Goal: Task Accomplishment & Management: Manage account settings

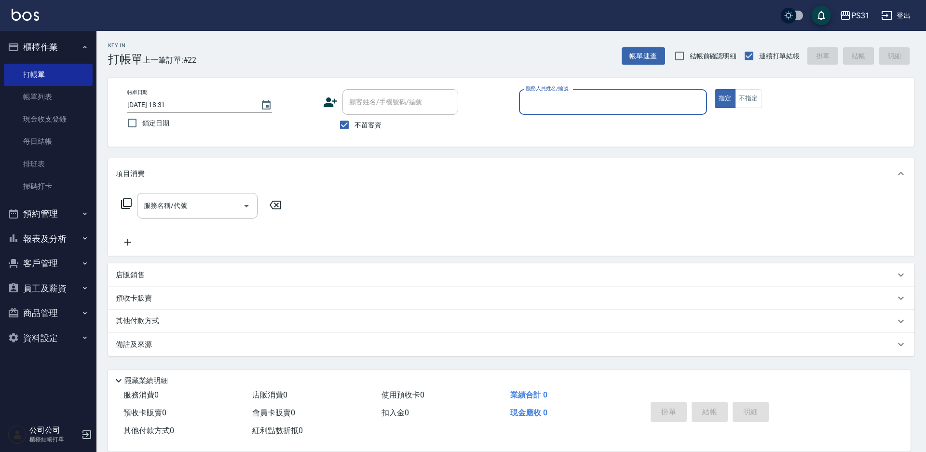
click at [59, 238] on button "報表及分析" at bounding box center [48, 238] width 89 height 25
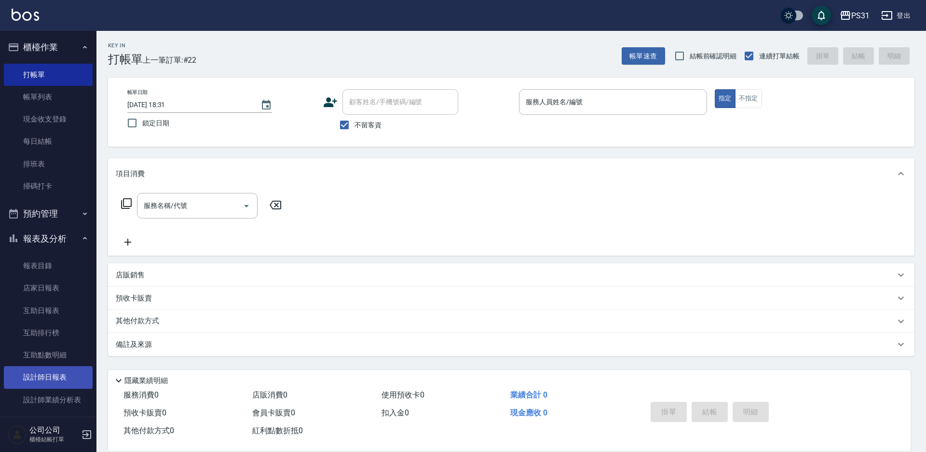
click at [65, 372] on link "設計師日報表" at bounding box center [48, 377] width 89 height 22
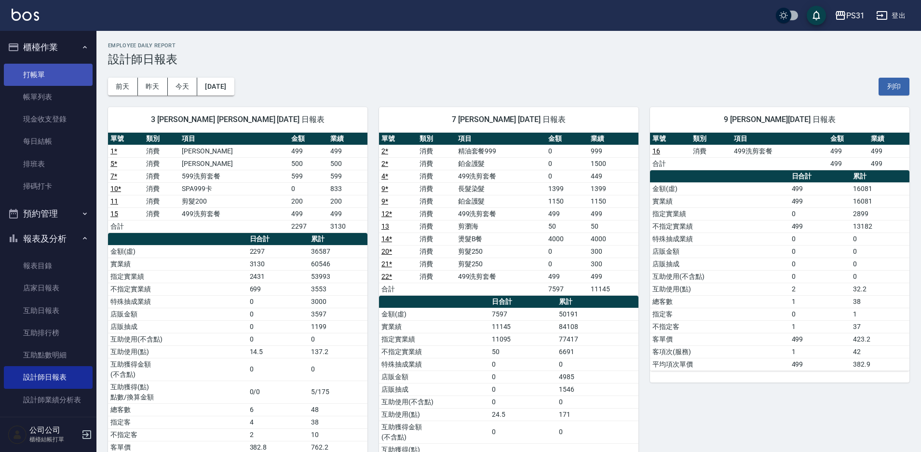
click at [25, 66] on link "打帳單" at bounding box center [48, 75] width 89 height 22
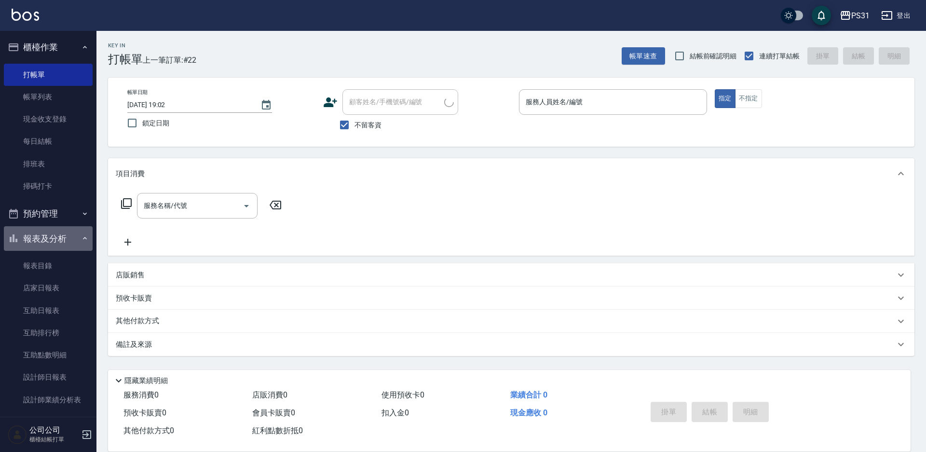
click at [55, 242] on button "報表及分析" at bounding box center [48, 238] width 89 height 25
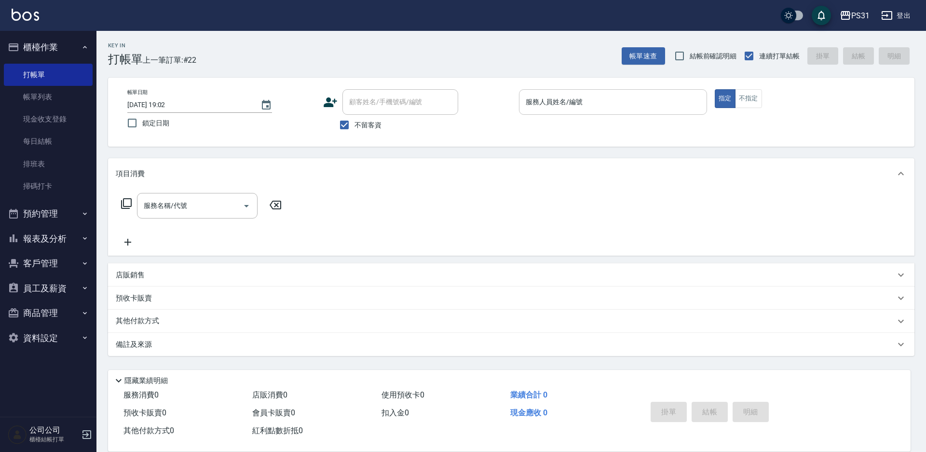
click at [616, 100] on input "服務人員姓名/編號" at bounding box center [612, 102] width 179 height 17
type input "JOJO-9"
type button "true"
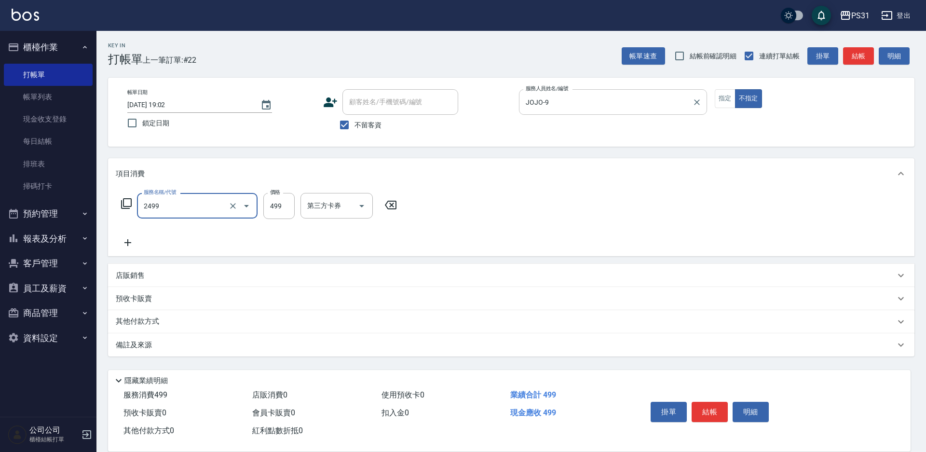
type input "499洗剪套餐(2499)"
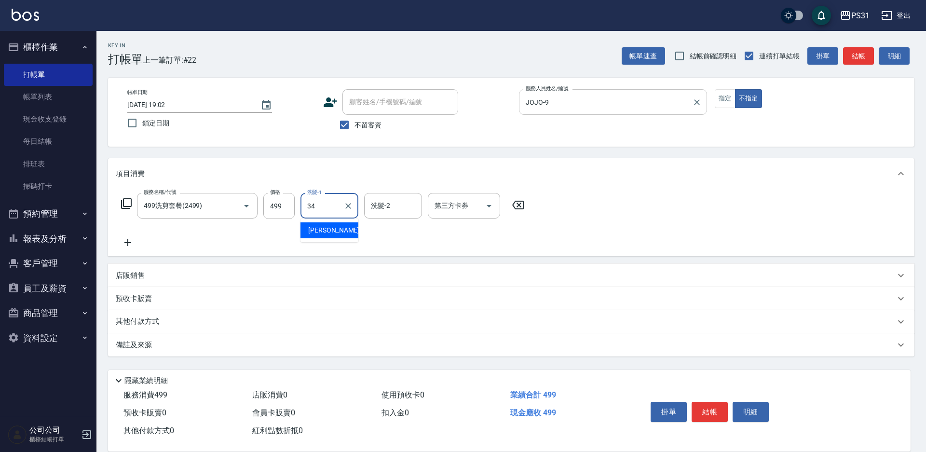
type input "鈺欣-34"
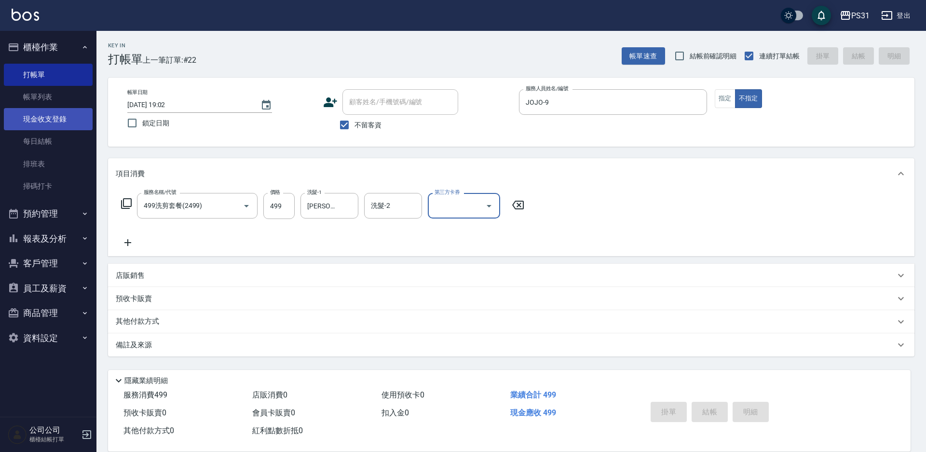
type input "2025/08/14 19:23"
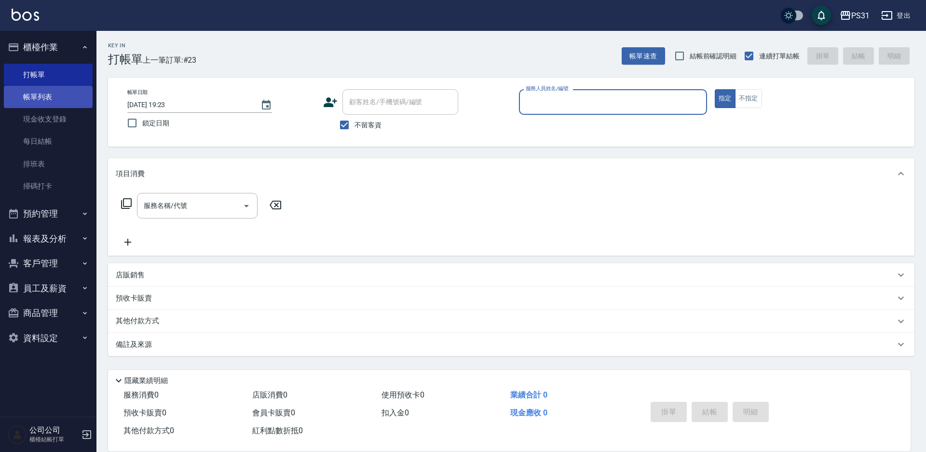
click at [32, 92] on link "帳單列表" at bounding box center [48, 97] width 89 height 22
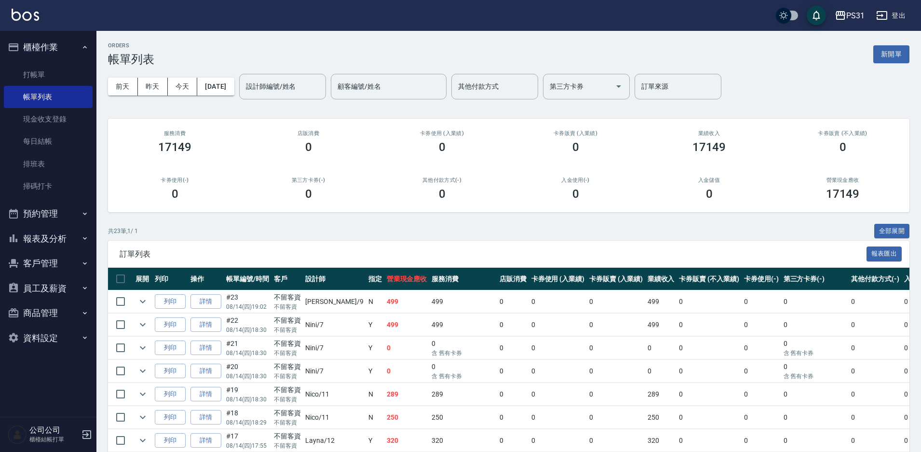
click at [63, 231] on button "報表及分析" at bounding box center [48, 238] width 89 height 25
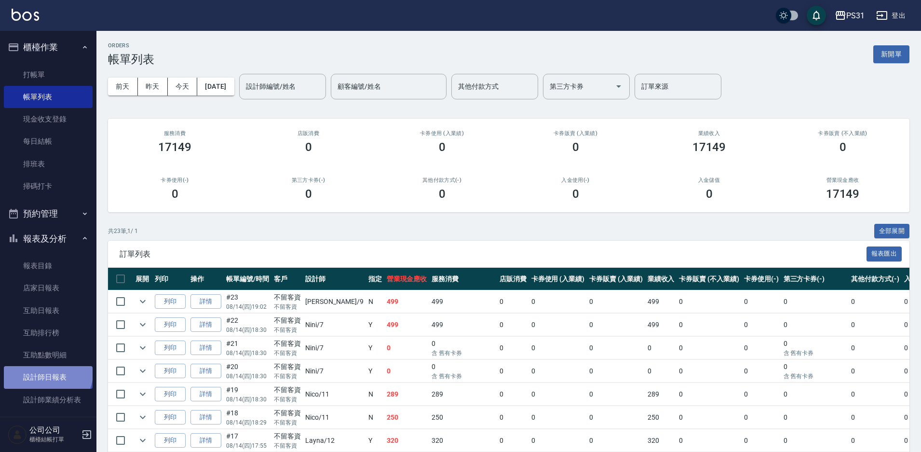
click at [47, 373] on link "設計師日報表" at bounding box center [48, 377] width 89 height 22
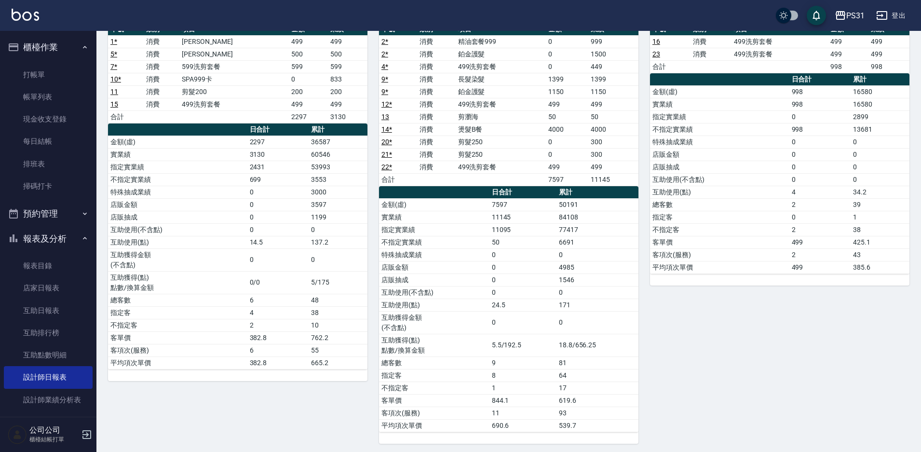
click at [58, 236] on button "報表及分析" at bounding box center [48, 238] width 89 height 25
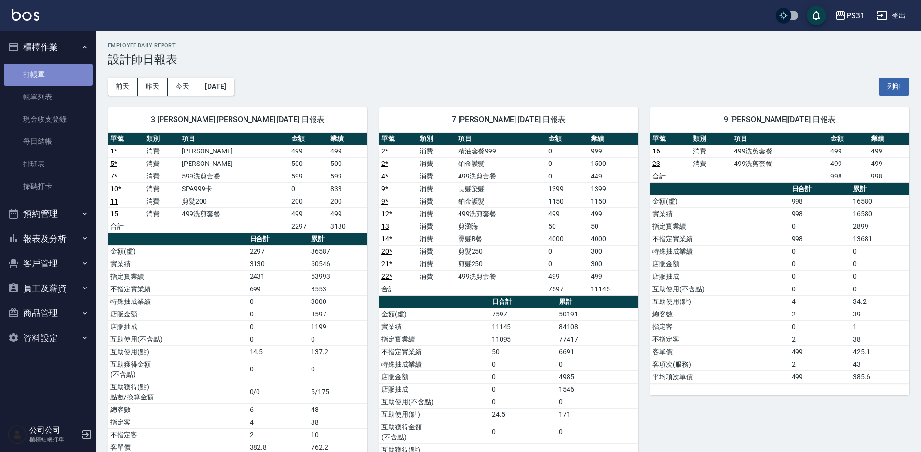
click at [41, 72] on link "打帳單" at bounding box center [48, 75] width 89 height 22
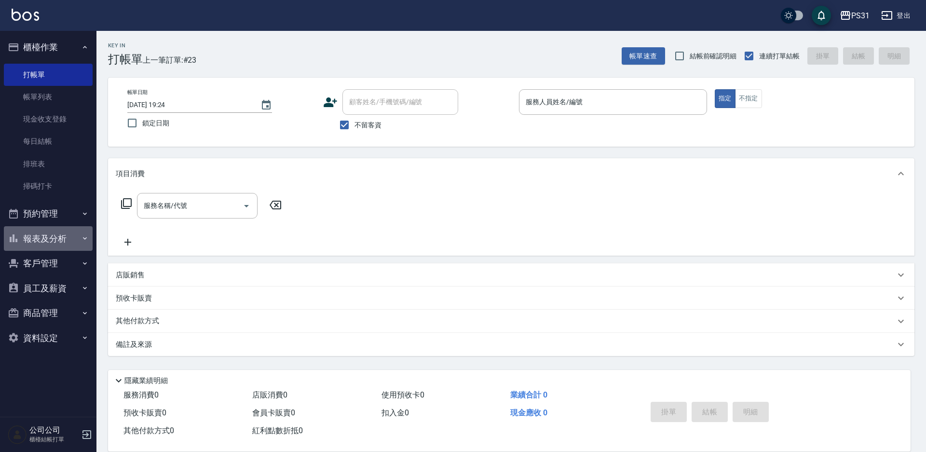
click at [46, 237] on button "報表及分析" at bounding box center [48, 238] width 89 height 25
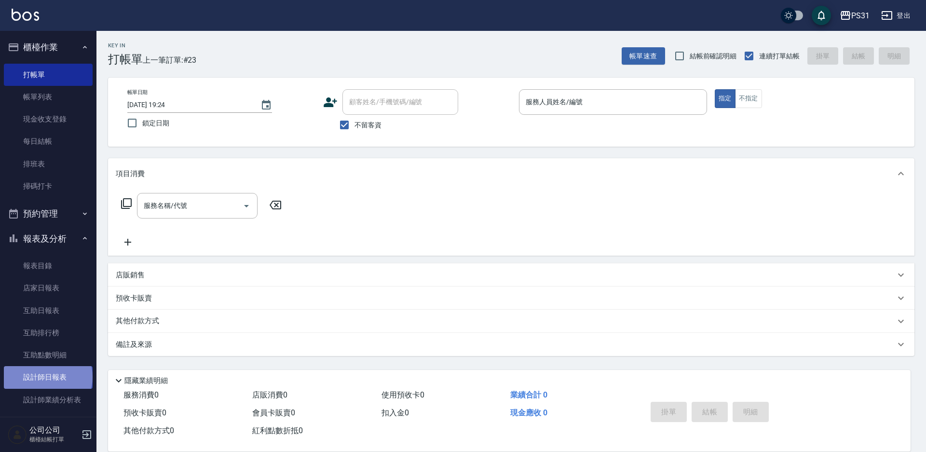
click at [47, 377] on link "設計師日報表" at bounding box center [48, 377] width 89 height 22
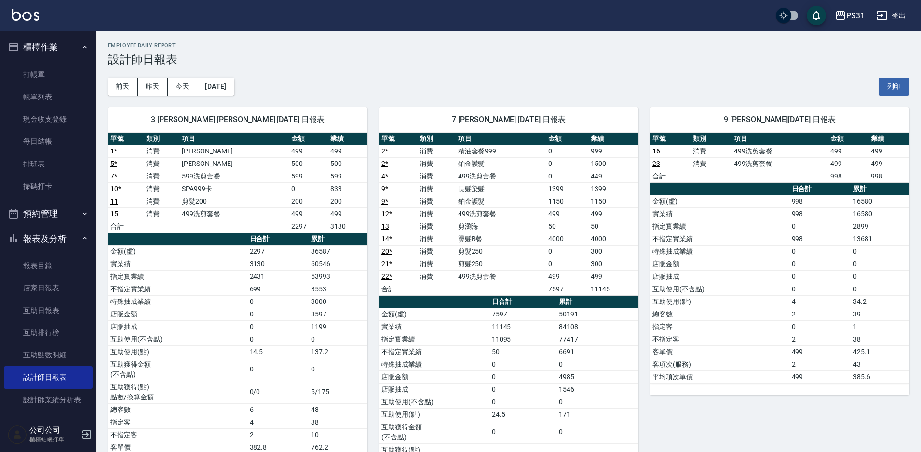
click at [66, 240] on button "報表及分析" at bounding box center [48, 238] width 89 height 25
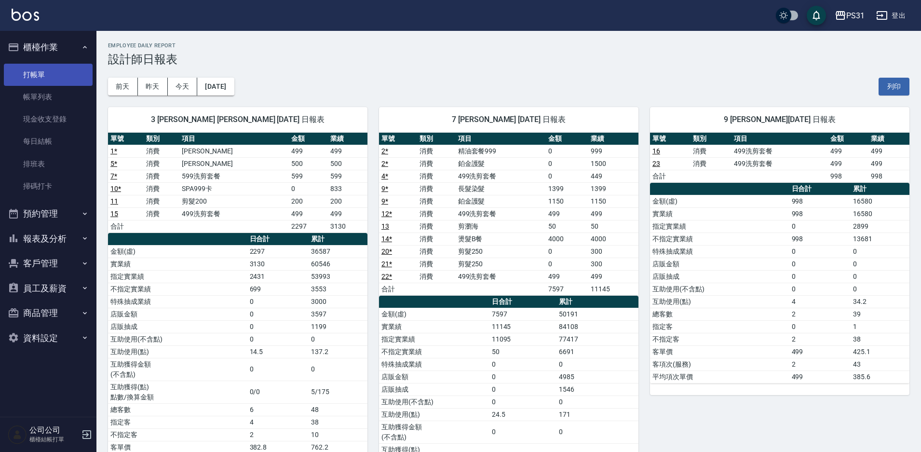
click at [45, 71] on link "打帳單" at bounding box center [48, 75] width 89 height 22
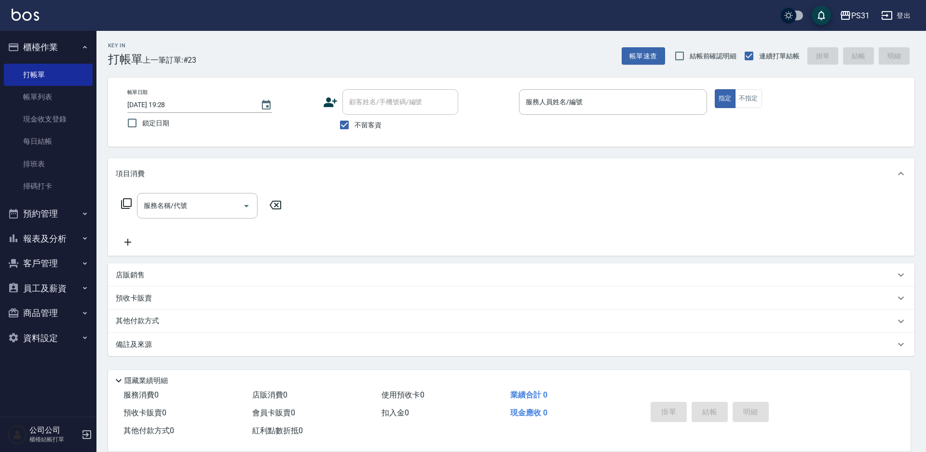
click at [307, 150] on div "Key In 打帳單 上一筆訂單:#23 帳單速查 結帳前確認明細 連續打單結帳 掛單 結帳 明細 帳單日期 2025/08/14 19:28 鎖定日期 顧客…" at bounding box center [511, 240] width 830 height 418
click at [27, 244] on button "報表及分析" at bounding box center [48, 238] width 89 height 25
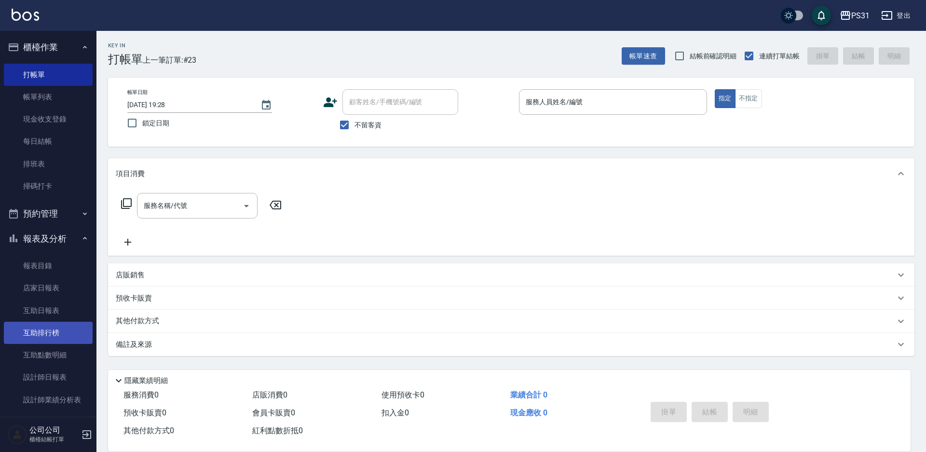
click at [50, 340] on link "互助排行榜" at bounding box center [48, 333] width 89 height 22
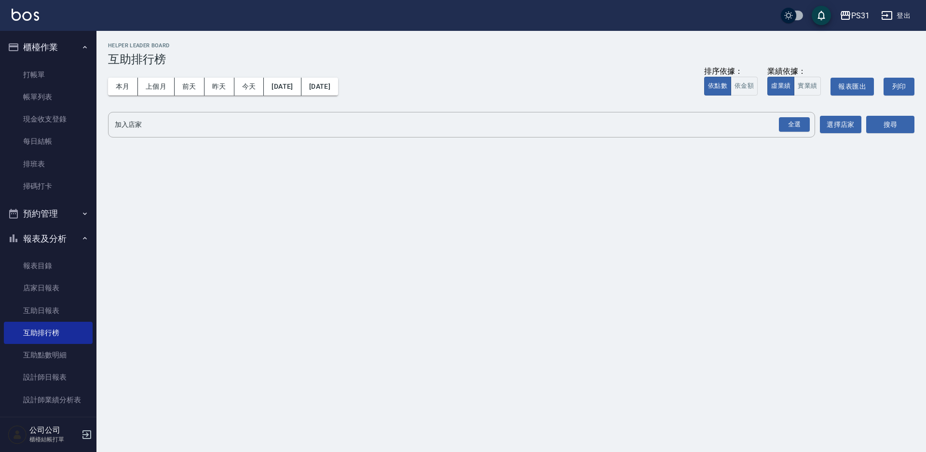
click at [120, 76] on div "本月 上個月 前天 昨天 今天 2025/08/01 2025/08/14 排序依據： 依點數 依金額 業績依據： 虛業績 實業績 報表匯出 列印" at bounding box center [511, 86] width 806 height 41
click at [120, 93] on button "本月" at bounding box center [123, 87] width 30 height 18
click at [797, 130] on div "全選" at bounding box center [794, 124] width 31 height 15
click at [887, 127] on button "搜尋" at bounding box center [890, 125] width 48 height 18
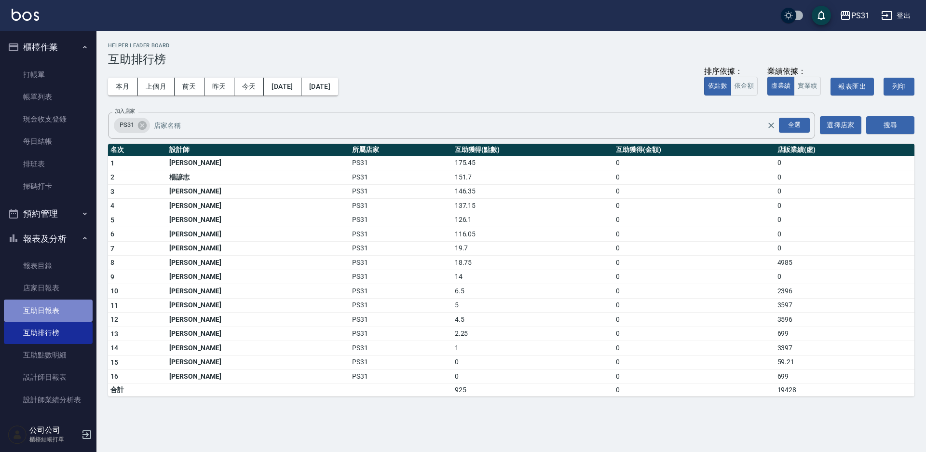
click at [68, 316] on link "互助日報表" at bounding box center [48, 311] width 89 height 22
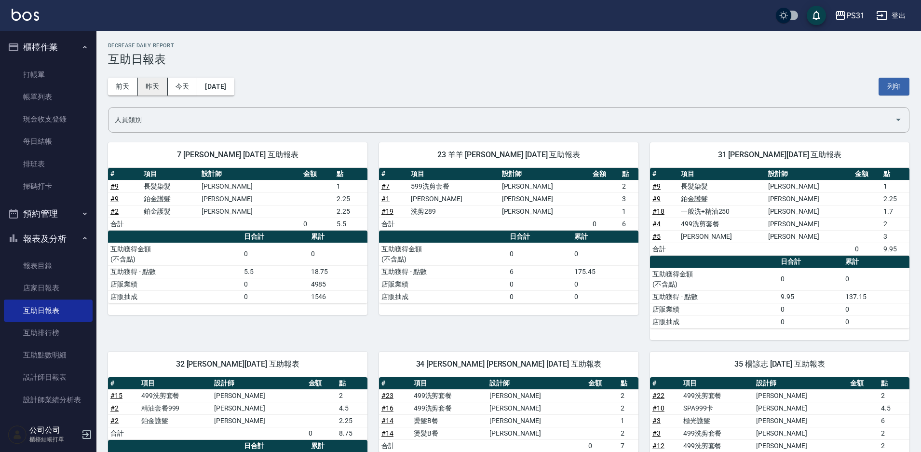
click at [163, 81] on button "昨天" at bounding box center [153, 87] width 30 height 18
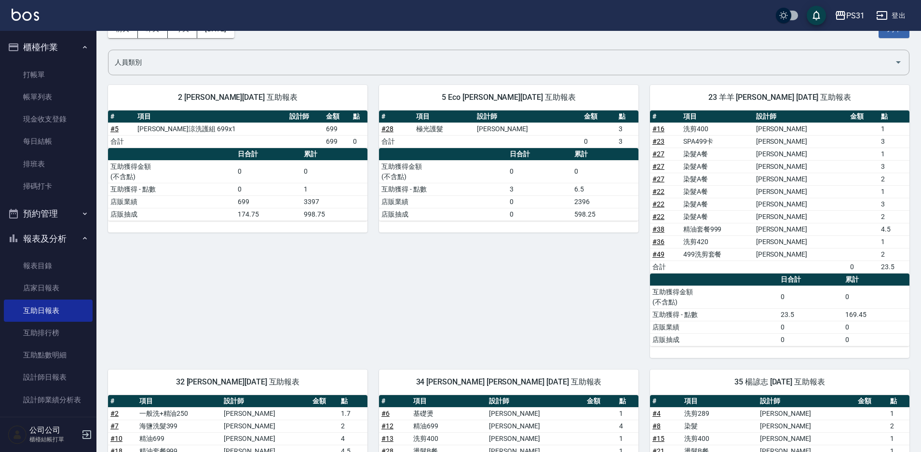
scroll to position [48, 0]
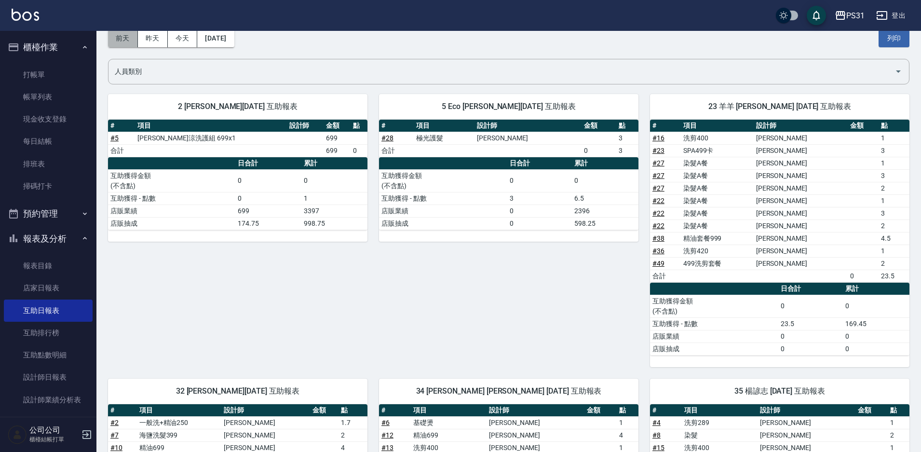
click at [113, 39] on button "前天" at bounding box center [123, 38] width 30 height 18
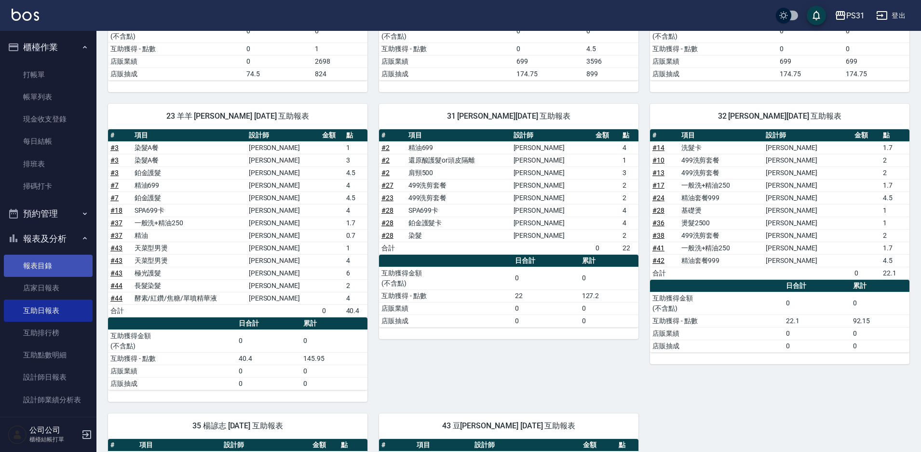
scroll to position [193, 0]
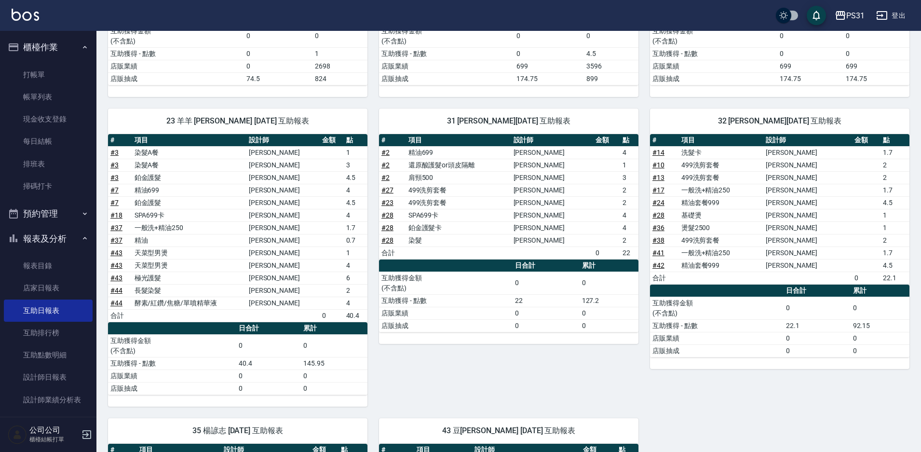
scroll to position [48, 0]
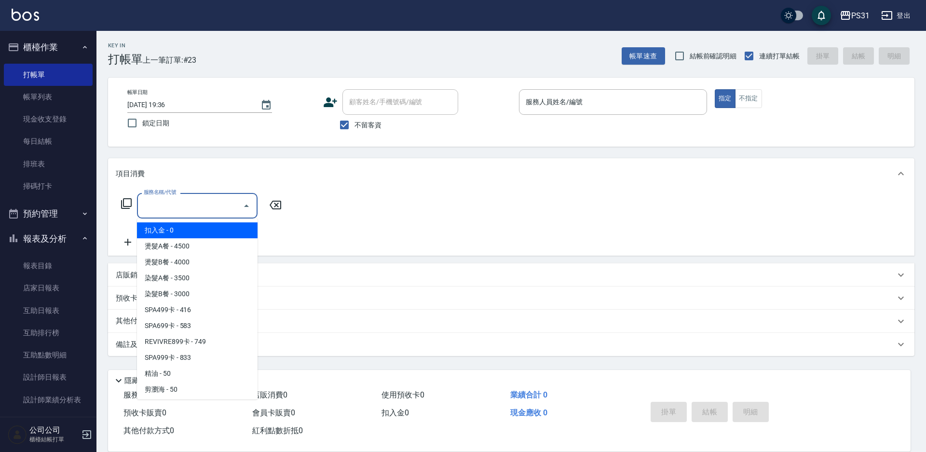
click at [207, 201] on input "服務名稱/代號" at bounding box center [189, 205] width 97 height 17
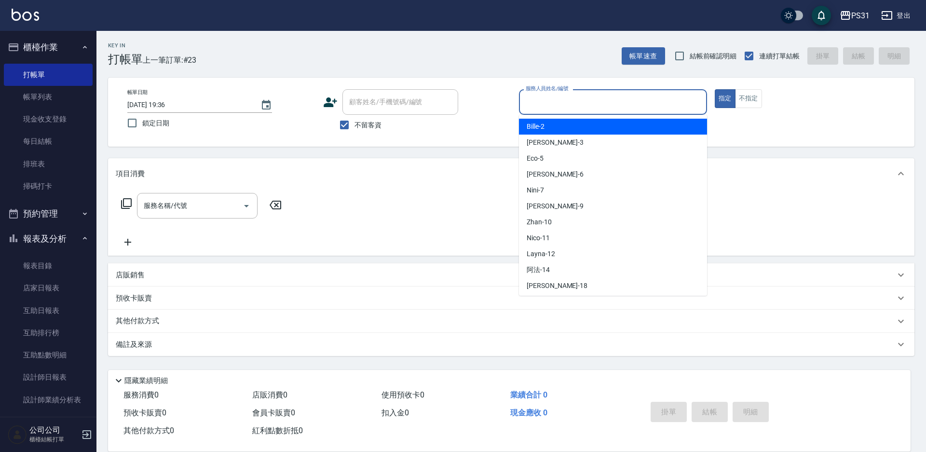
click at [596, 104] on input "服務人員姓名/編號" at bounding box center [612, 102] width 179 height 17
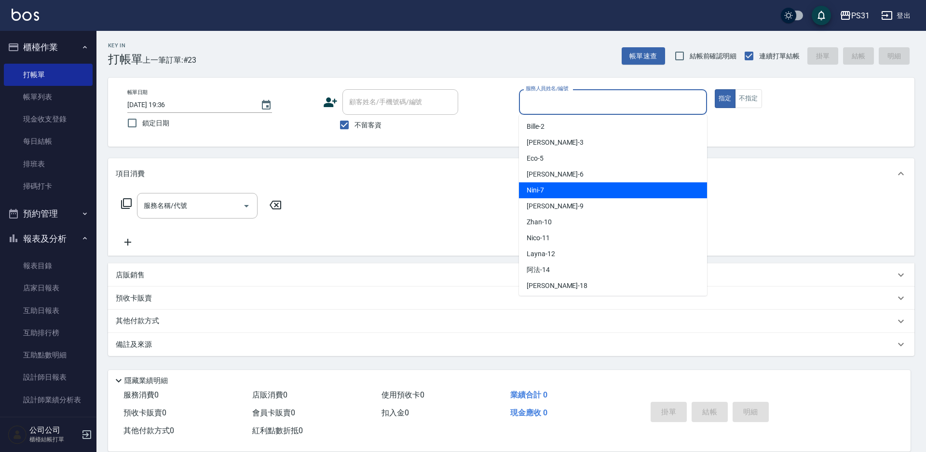
click at [542, 190] on span "Nini -7" at bounding box center [535, 190] width 17 height 10
type input "Nini-7"
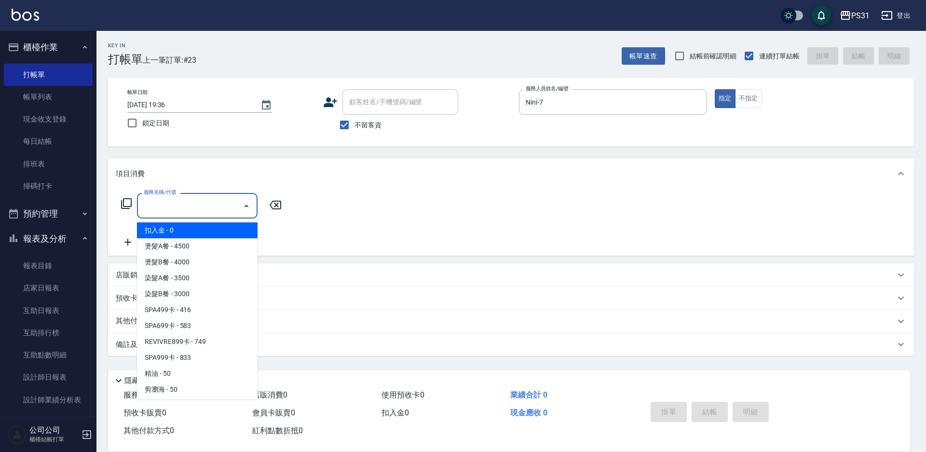
click at [189, 207] on input "服務名稱/代號" at bounding box center [189, 205] width 97 height 17
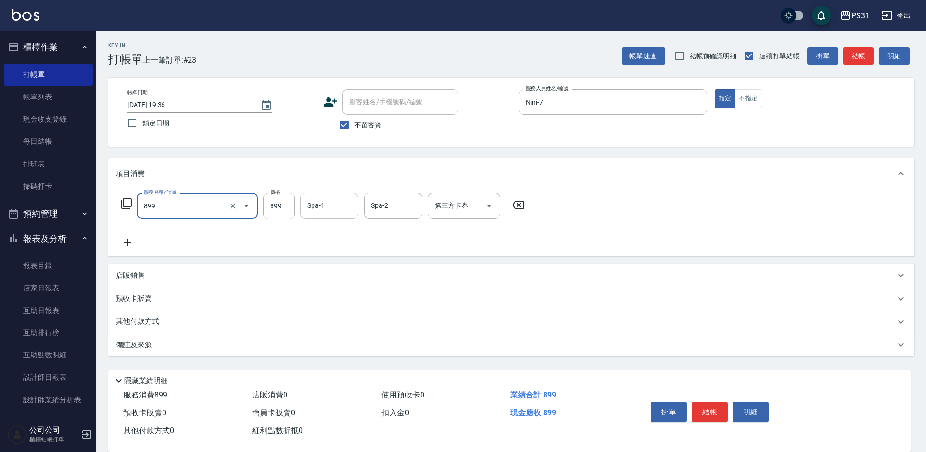
type input "899洗剪套餐(899)"
click at [333, 203] on input "Spa-1" at bounding box center [329, 205] width 49 height 17
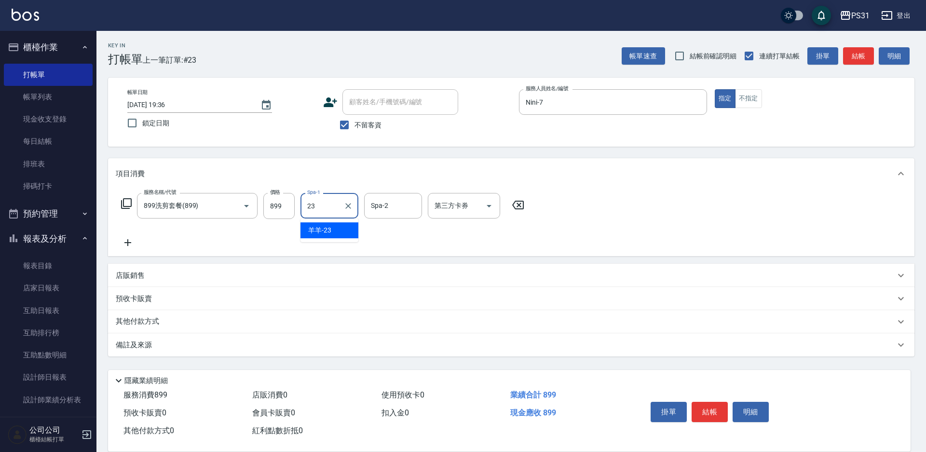
type input "羊羊-23"
click at [485, 205] on icon "Open" at bounding box center [489, 206] width 12 height 12
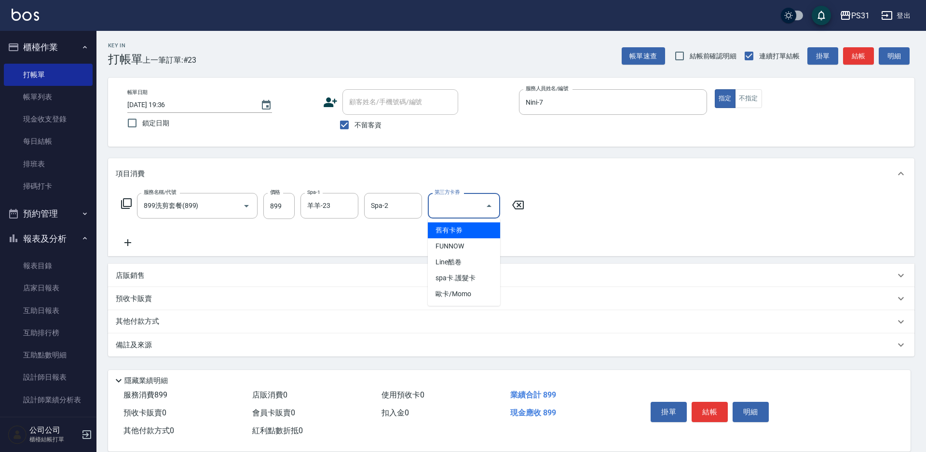
click at [485, 231] on span "舊有卡券" at bounding box center [464, 230] width 72 height 16
type input "舊有卡券"
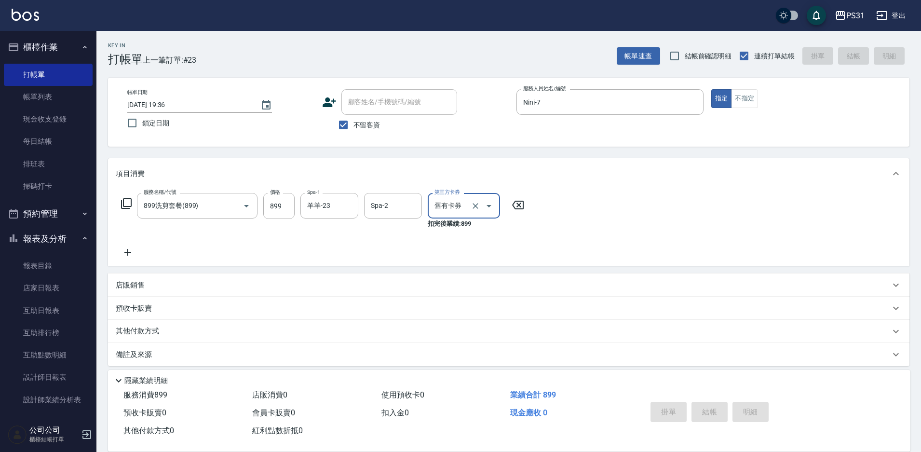
type input "2025/08/14 19:43"
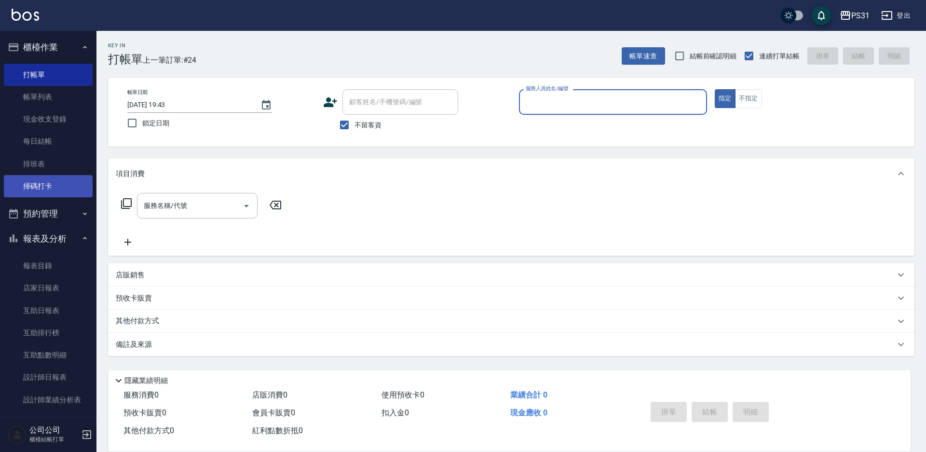
click at [55, 183] on link "掃碼打卡" at bounding box center [48, 186] width 89 height 22
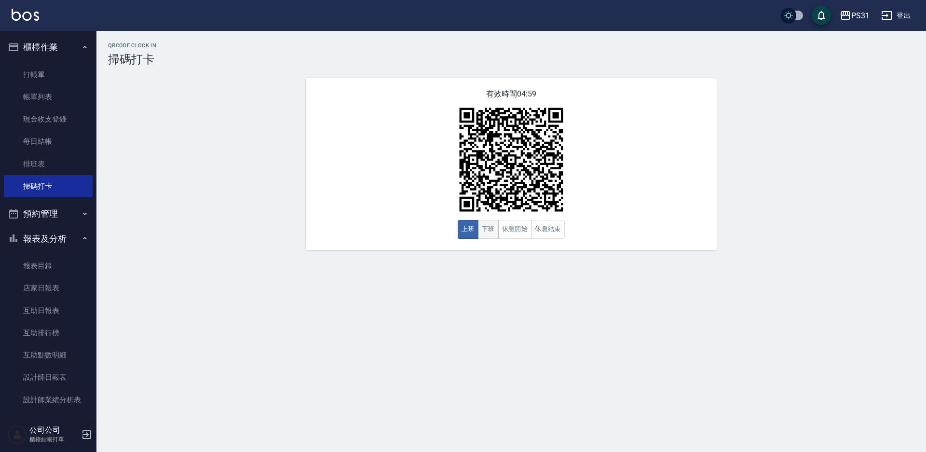
click at [485, 233] on button "下班" at bounding box center [488, 229] width 21 height 19
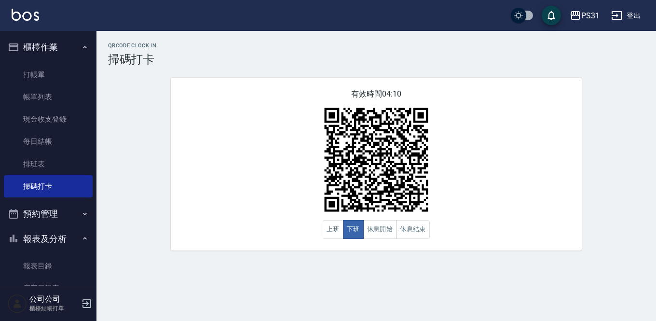
click at [205, 66] on div "QRcode Clock In 掃碼打卡 有效時間 04:10 上班 下班 休息開始 休息結束" at bounding box center [376, 146] width 560 height 208
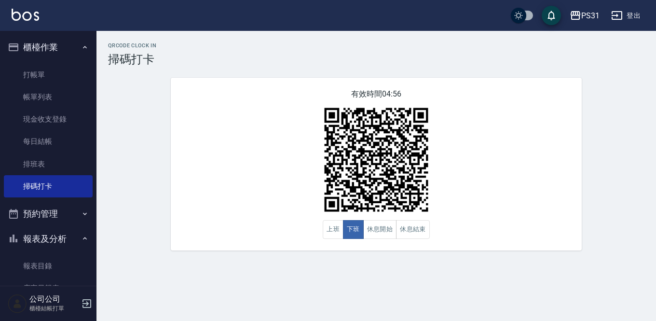
drag, startPoint x: 159, startPoint y: 12, endPoint x: 324, endPoint y: 42, distance: 167.8
click at [324, 42] on h2 "QRcode Clock In" at bounding box center [376, 45] width 536 height 6
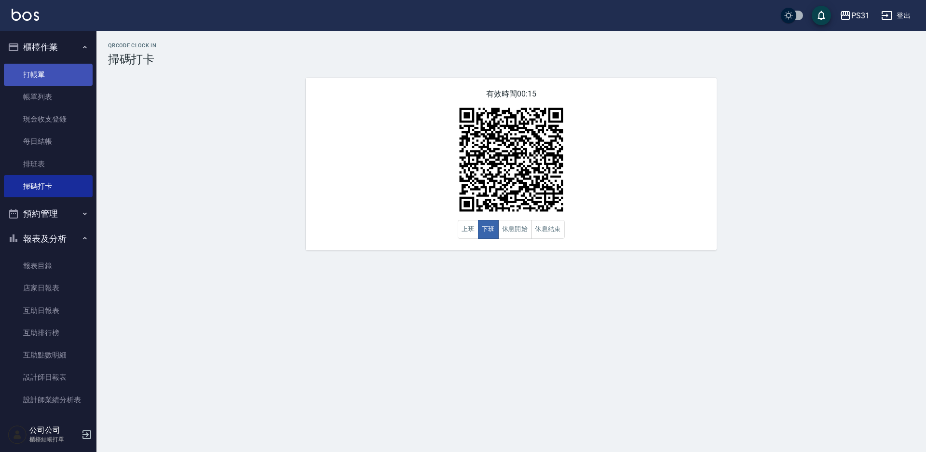
click at [12, 70] on link "打帳單" at bounding box center [48, 75] width 89 height 22
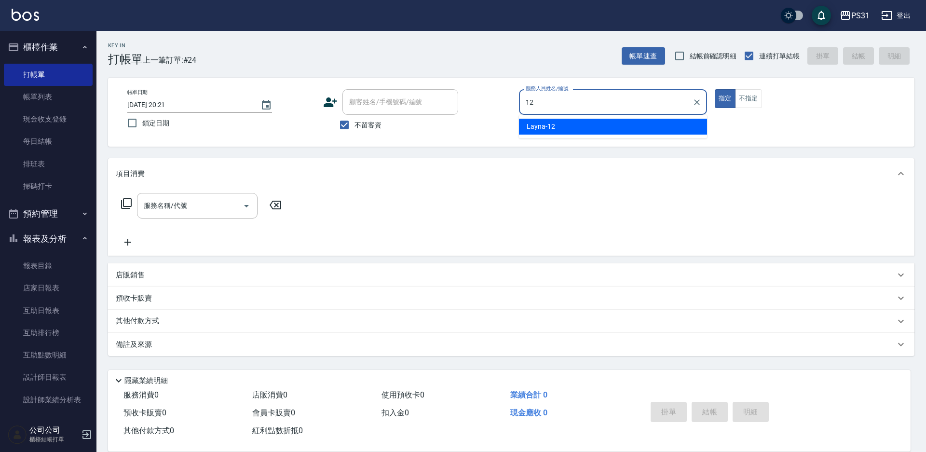
type input "Layna-12"
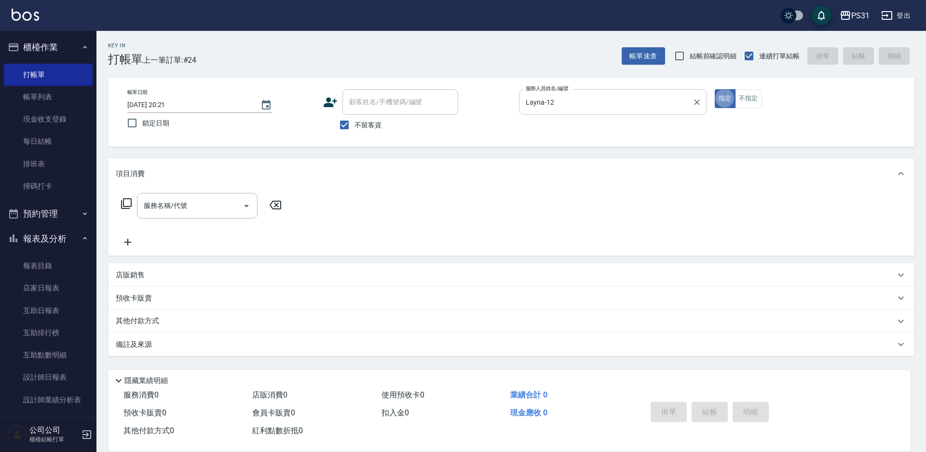
type button "true"
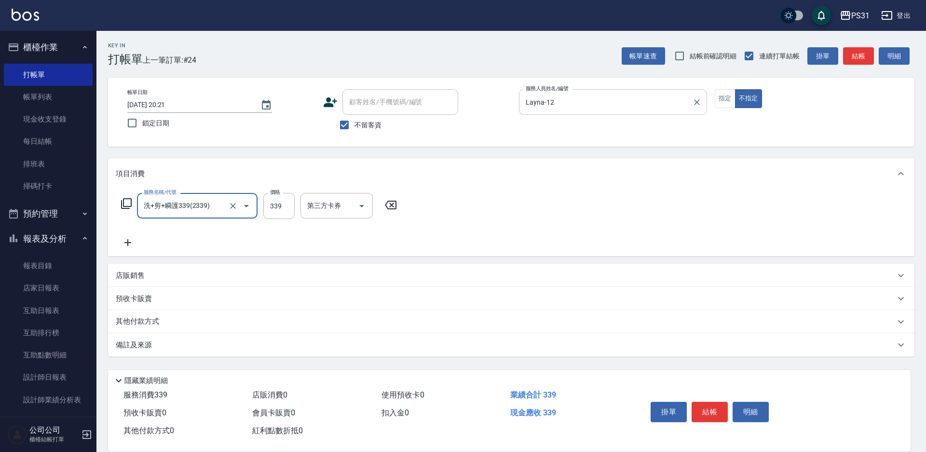
type input "洗+剪+瞬護339(2339)"
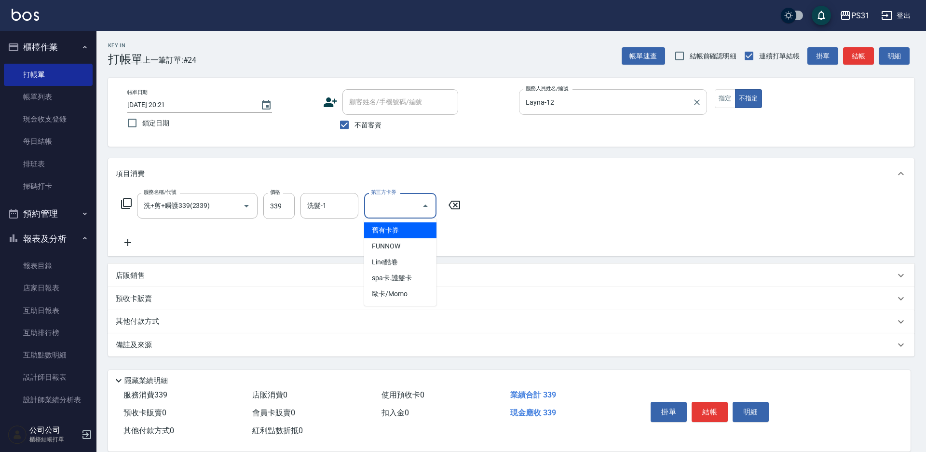
type input "舊有卡券"
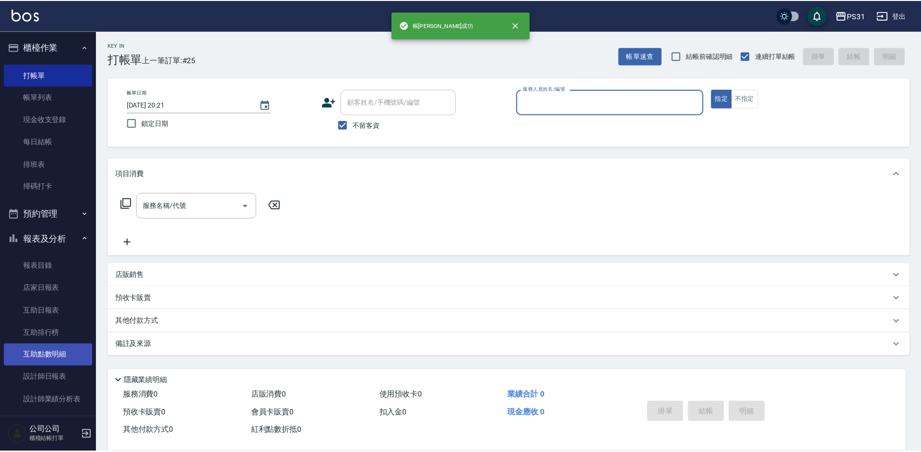
scroll to position [48, 0]
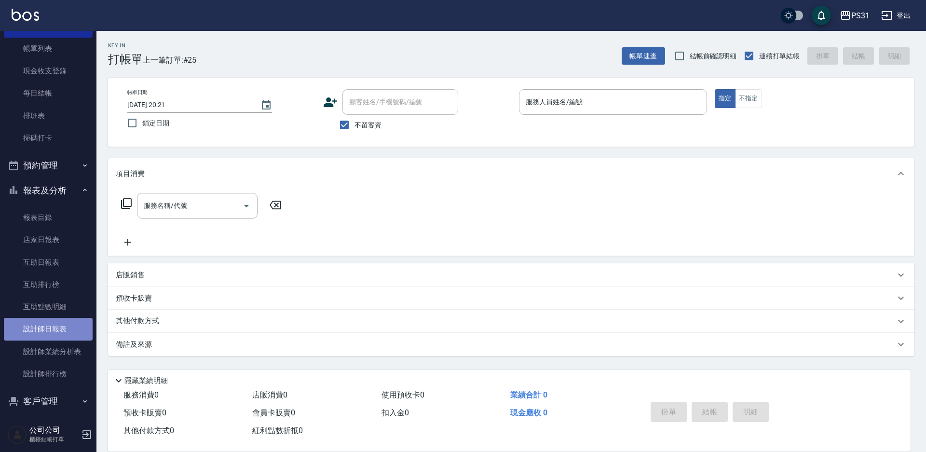
click at [57, 334] on link "設計師日報表" at bounding box center [48, 329] width 89 height 22
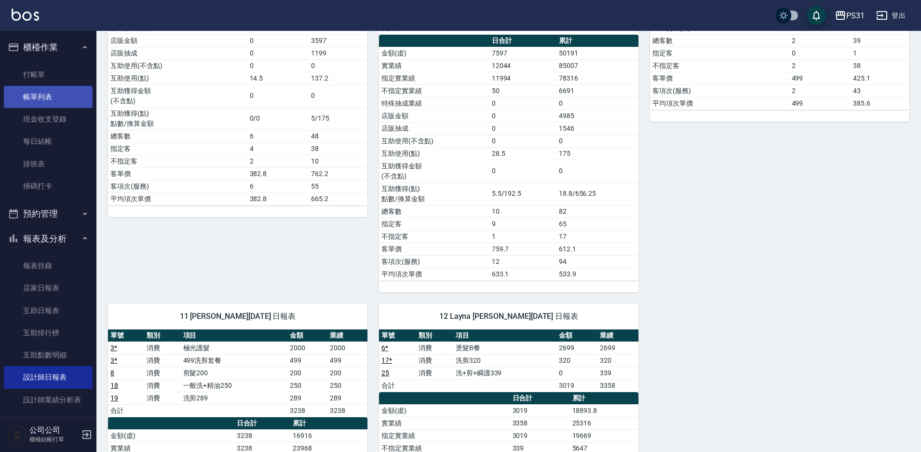
scroll to position [241, 0]
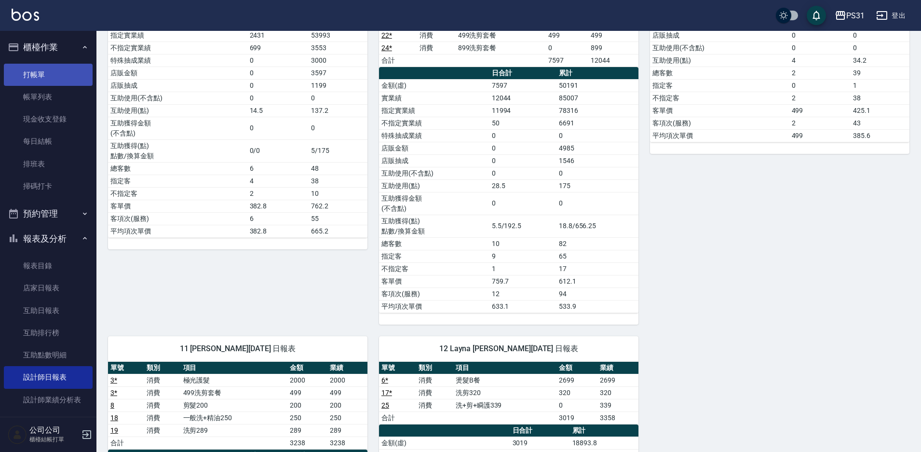
click at [47, 73] on link "打帳單" at bounding box center [48, 75] width 89 height 22
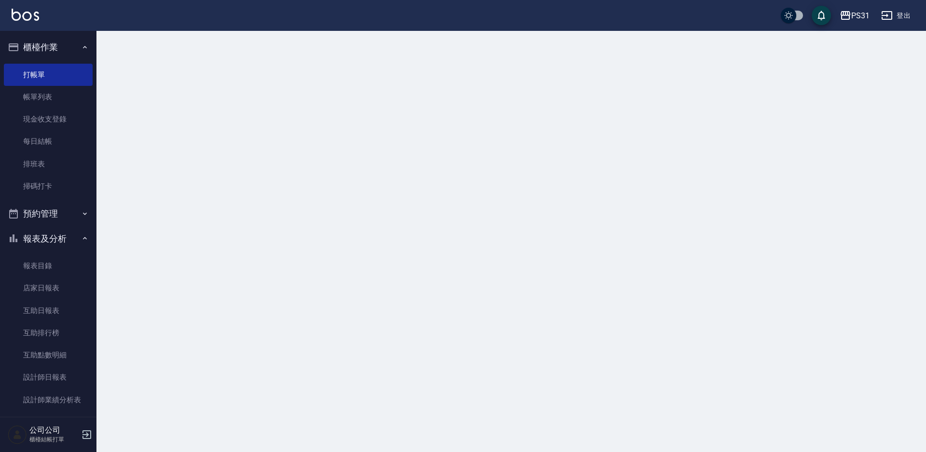
click at [48, 239] on button "報表及分析" at bounding box center [48, 238] width 89 height 25
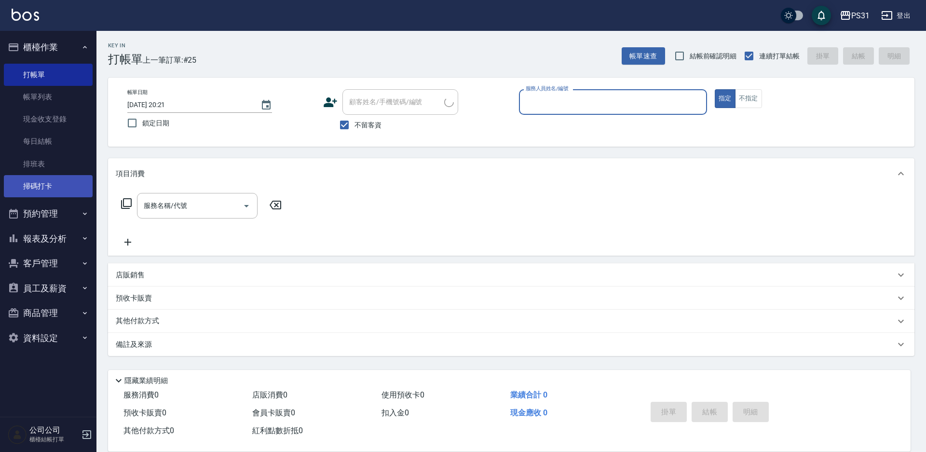
click at [48, 177] on link "掃碼打卡" at bounding box center [48, 186] width 89 height 22
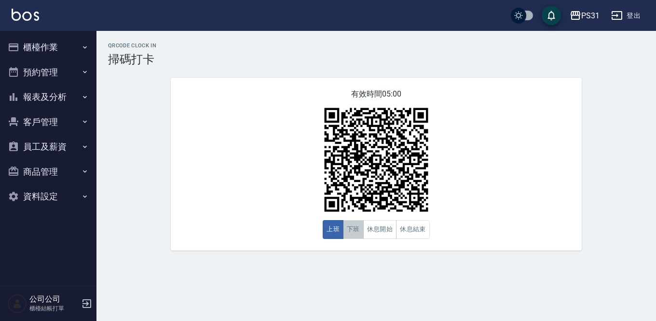
click at [351, 236] on button "下班" at bounding box center [353, 229] width 21 height 19
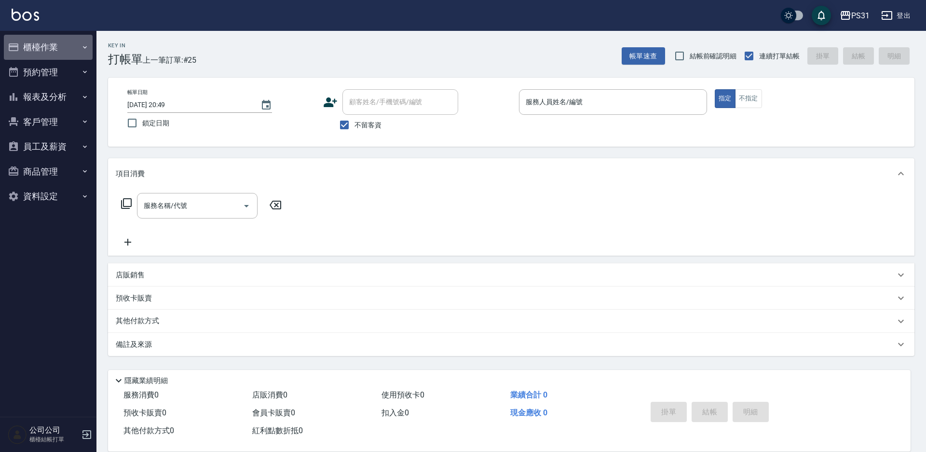
click at [64, 46] on button "櫃檯作業" at bounding box center [48, 47] width 89 height 25
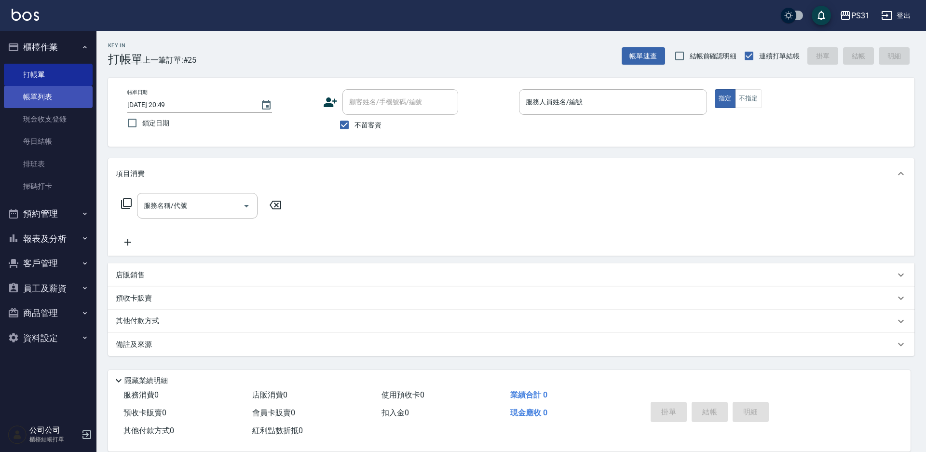
click at [51, 98] on link "帳單列表" at bounding box center [48, 97] width 89 height 22
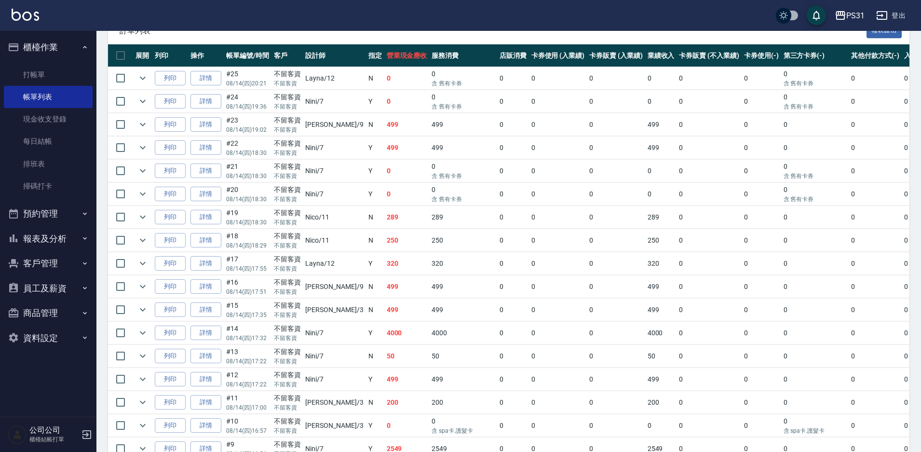
scroll to position [222, 0]
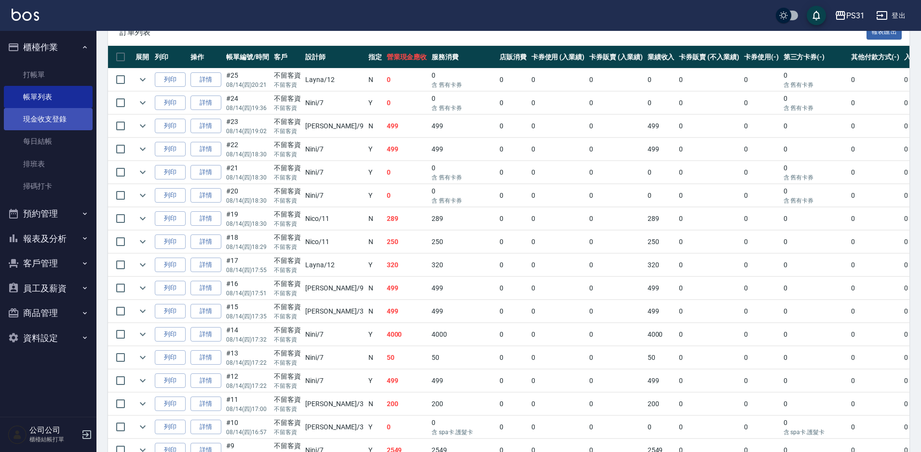
click at [55, 127] on link "現金收支登錄" at bounding box center [48, 119] width 89 height 22
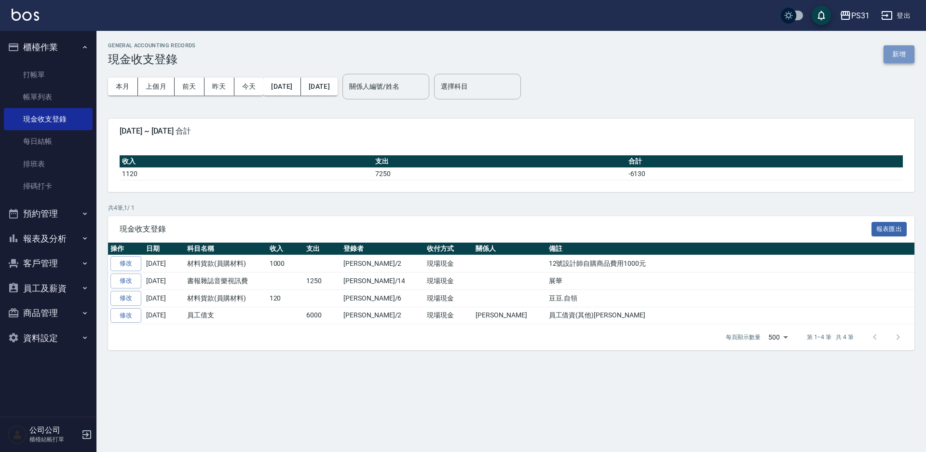
click at [906, 48] on button "新增" at bounding box center [899, 54] width 31 height 18
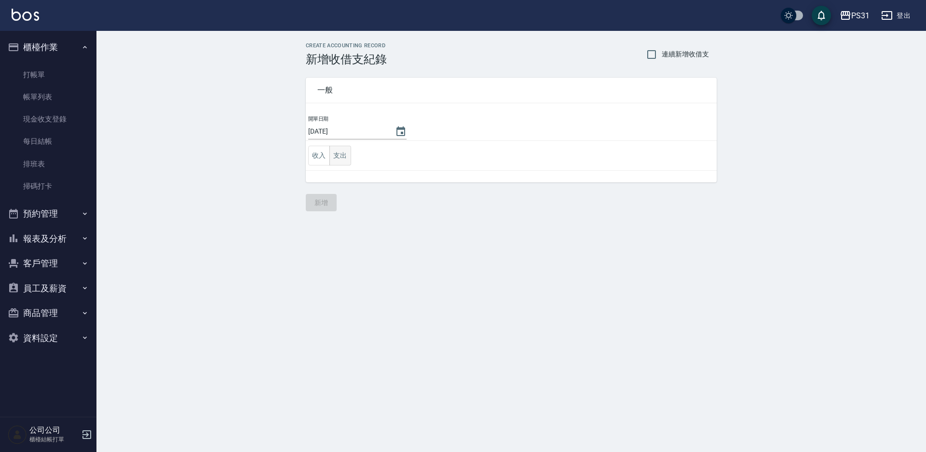
click at [341, 157] on button "支出" at bounding box center [340, 156] width 22 height 20
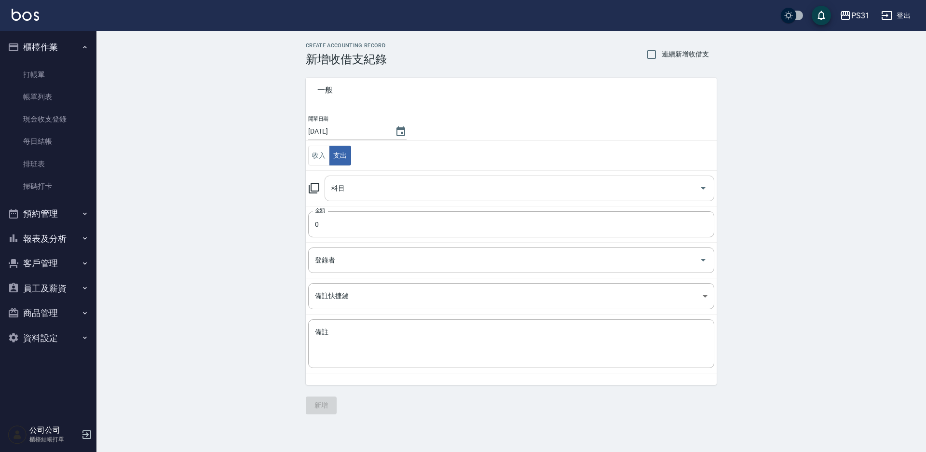
click at [352, 195] on input "科目" at bounding box center [512, 188] width 367 height 17
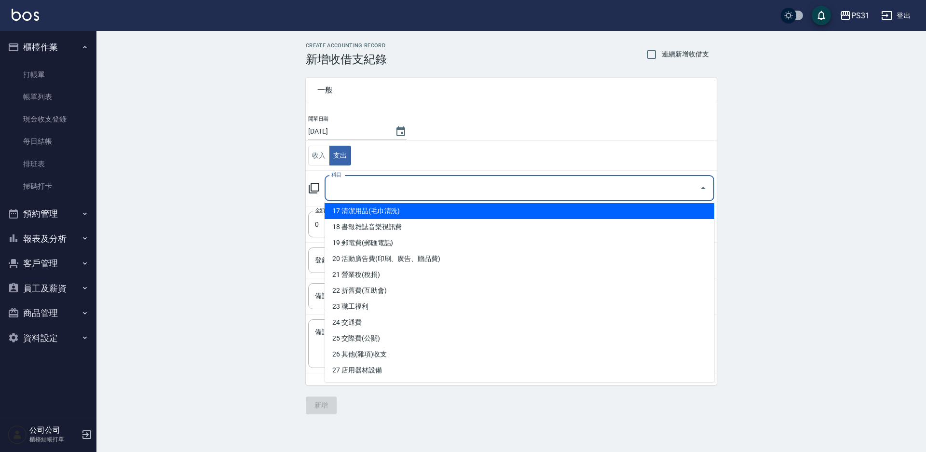
scroll to position [289, 0]
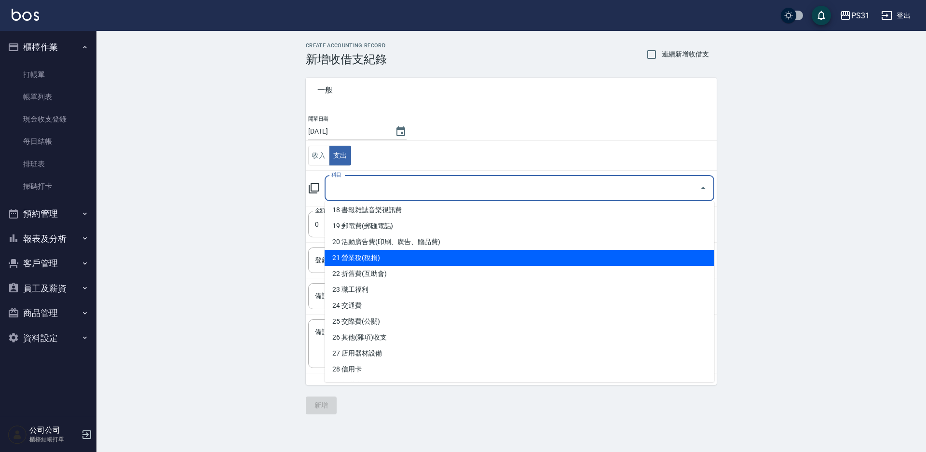
click at [391, 255] on li "21 營業稅(稅捐)" at bounding box center [520, 258] width 390 height 16
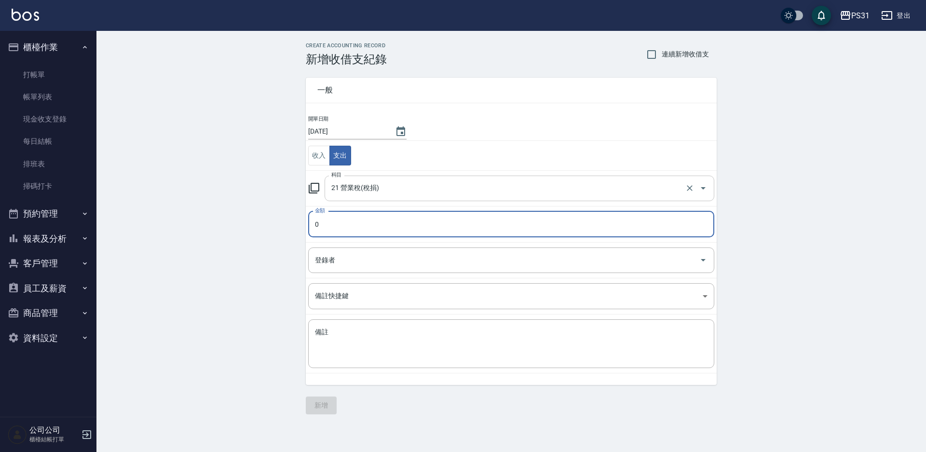
click at [393, 195] on input "21 營業稅(稅捐)" at bounding box center [506, 188] width 354 height 17
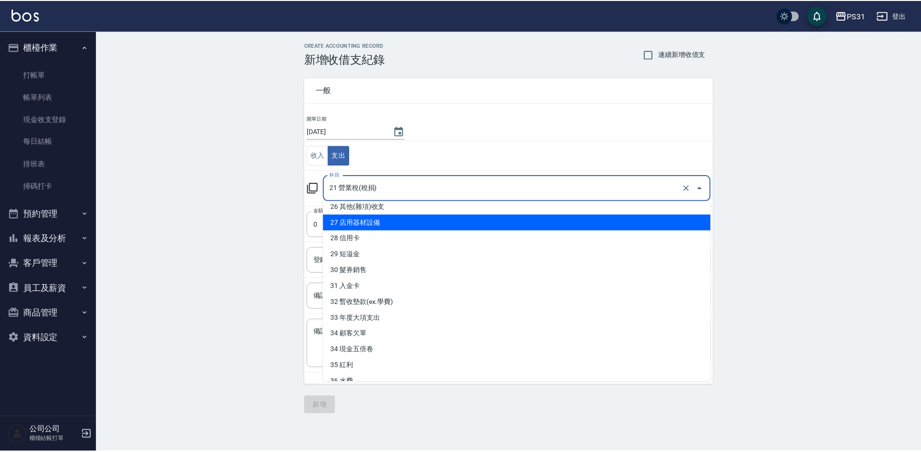
scroll to position [464, 0]
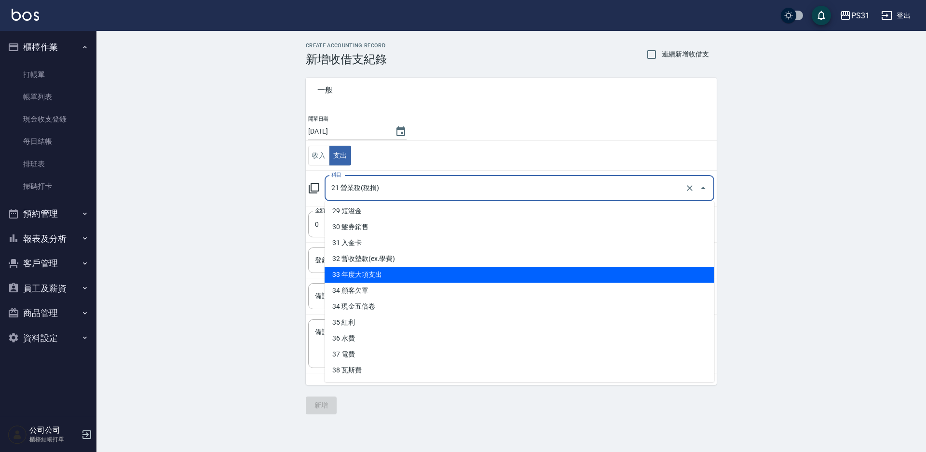
click at [387, 269] on li "33 年度大項支出" at bounding box center [520, 275] width 390 height 16
type input "33 年度大項支出"
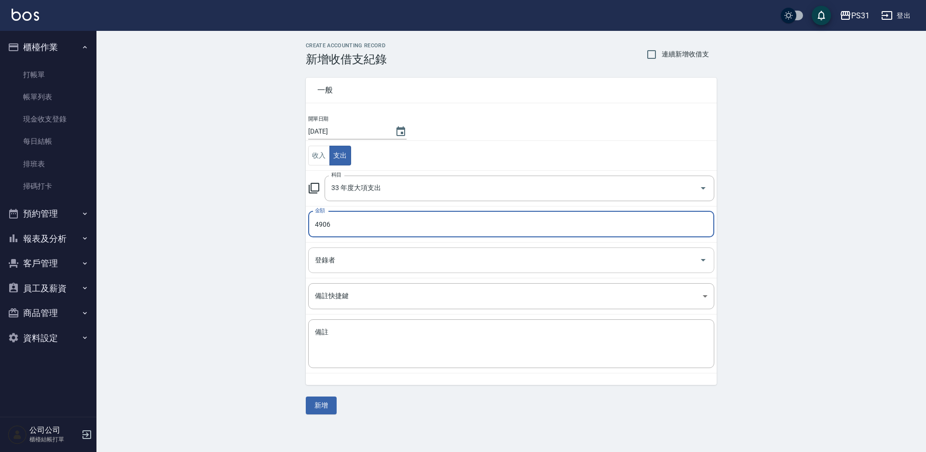
type input "4906"
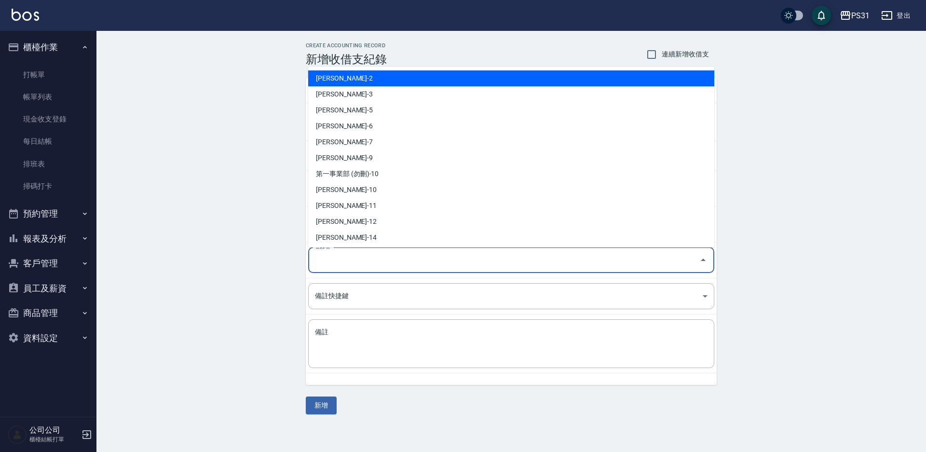
click at [379, 258] on input "登錄者" at bounding box center [504, 260] width 383 height 17
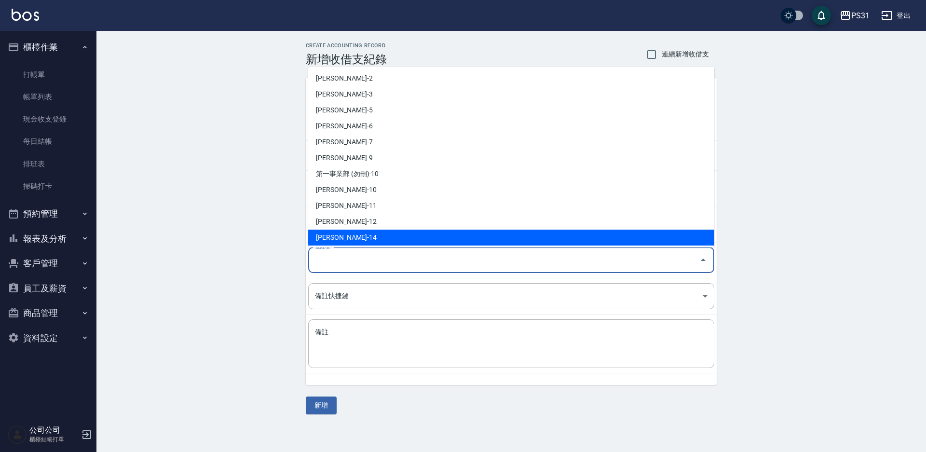
click at [393, 243] on li "李維儒-14" at bounding box center [511, 238] width 406 height 16
type input "李維儒-14"
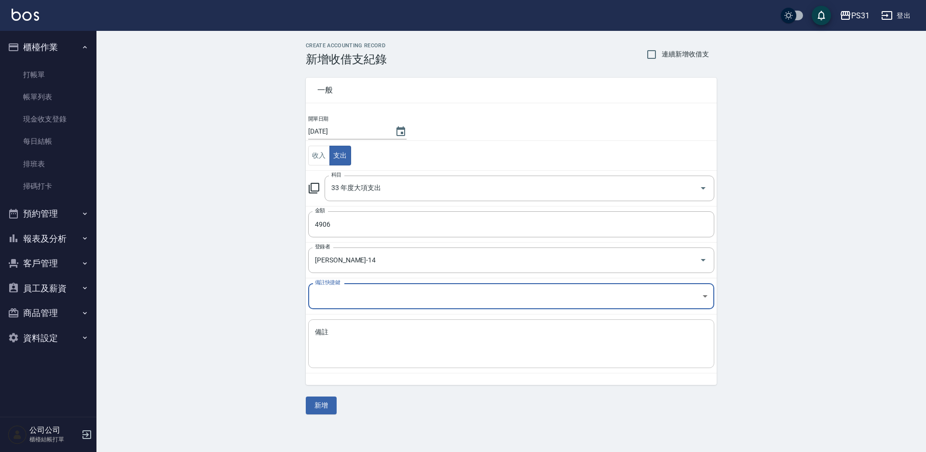
click at [367, 358] on textarea "備註" at bounding box center [511, 344] width 393 height 33
type textarea "＿"
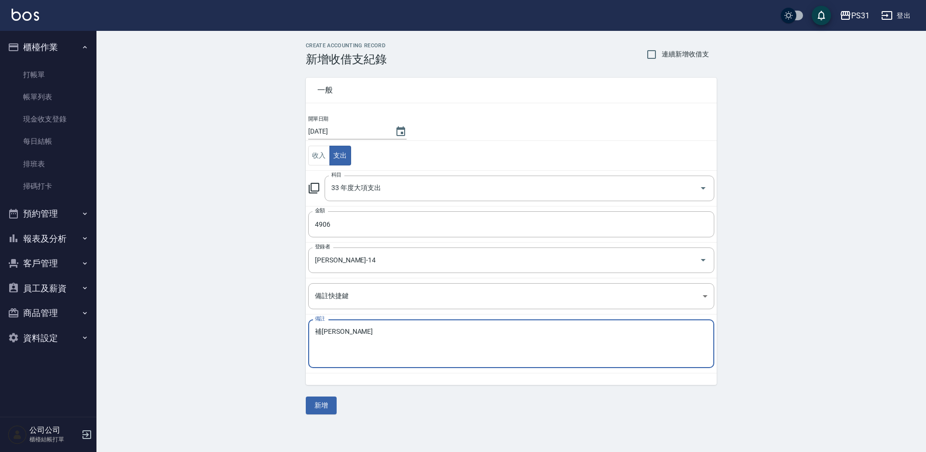
type textarea "補林哲瑋稅金"
click at [328, 404] on button "新增" at bounding box center [321, 405] width 31 height 18
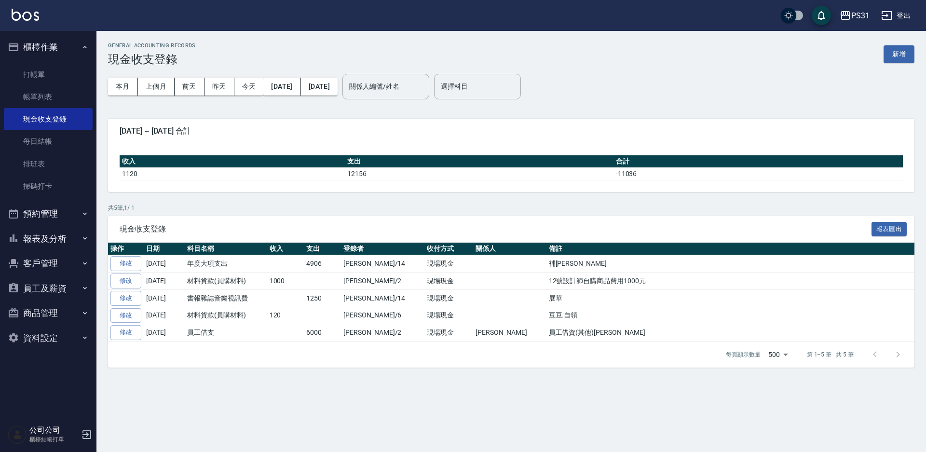
click at [38, 237] on button "報表及分析" at bounding box center [48, 238] width 89 height 25
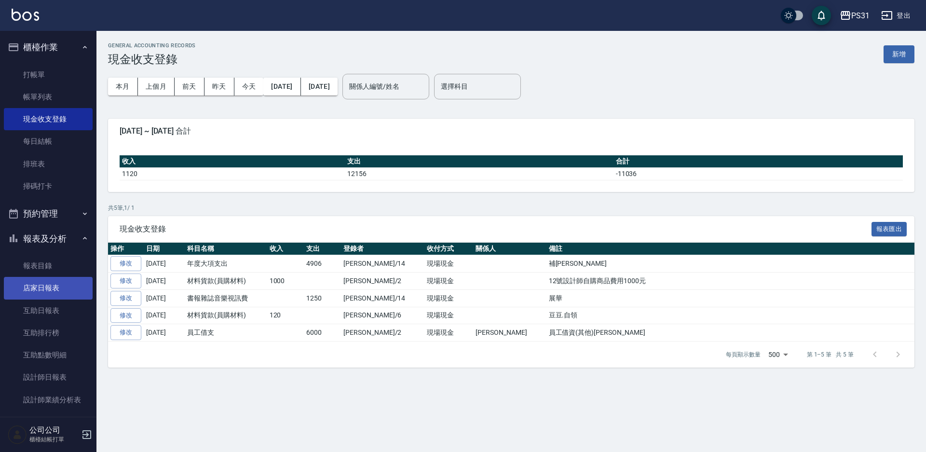
click at [52, 290] on link "店家日報表" at bounding box center [48, 288] width 89 height 22
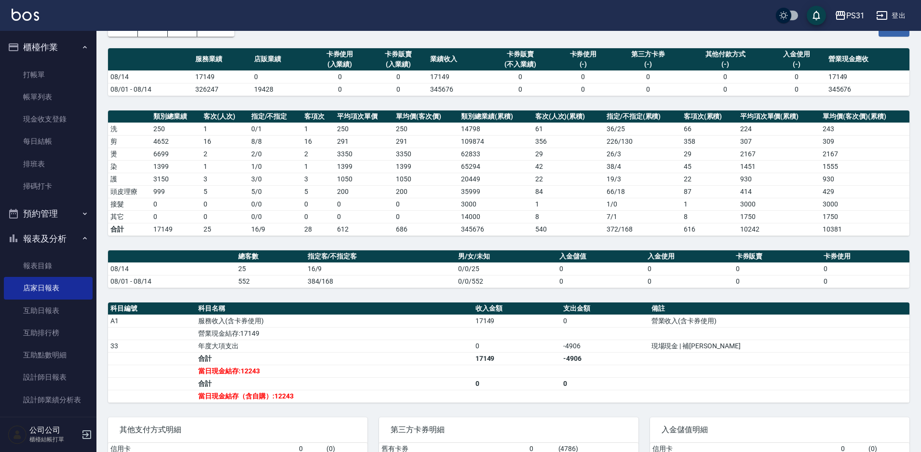
scroll to position [136, 0]
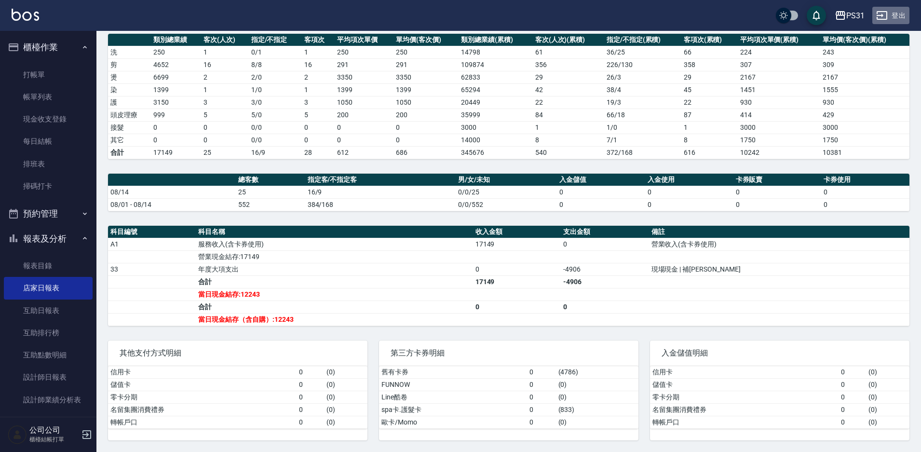
click at [887, 18] on icon "button" at bounding box center [882, 16] width 12 height 12
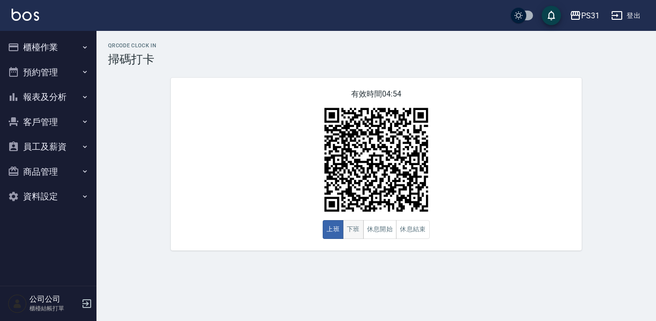
click at [349, 233] on button "下班" at bounding box center [353, 229] width 21 height 19
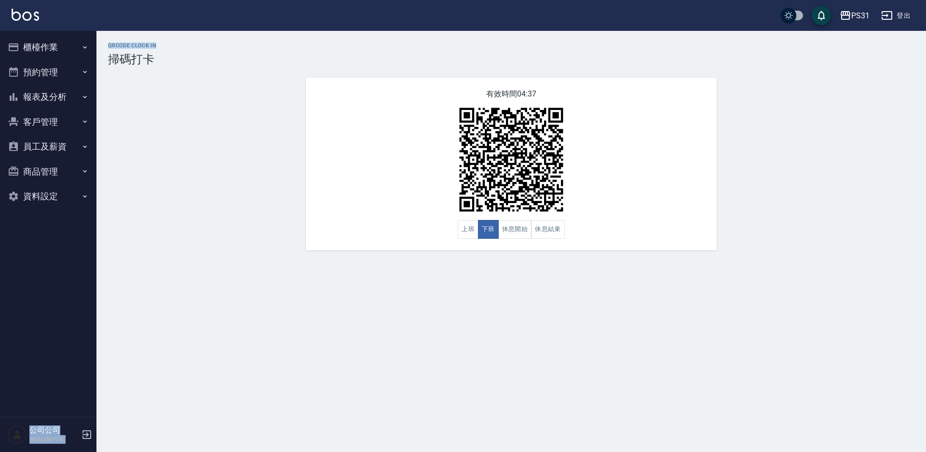
click at [656, 0] on html "PS31 登出 櫃檯作業 打帳單 帳單列表 現金收支登錄 每日結帳 排班表 掃碼打卡 預約管理 預約管理 單日預約紀錄 單週預約紀錄 報表及分析 報表目錄 店…" at bounding box center [463, 226] width 926 height 452
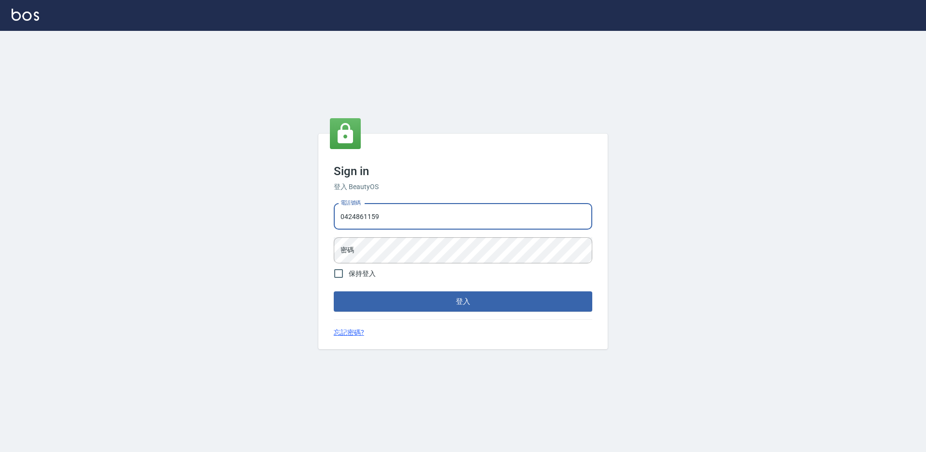
click at [376, 214] on input "0424861159" at bounding box center [463, 217] width 259 height 26
drag, startPoint x: 0, startPoint y: 0, endPoint x: 376, endPoint y: 214, distance: 432.9
click at [376, 214] on input "0424861159" at bounding box center [463, 217] width 259 height 26
type input "0975556104"
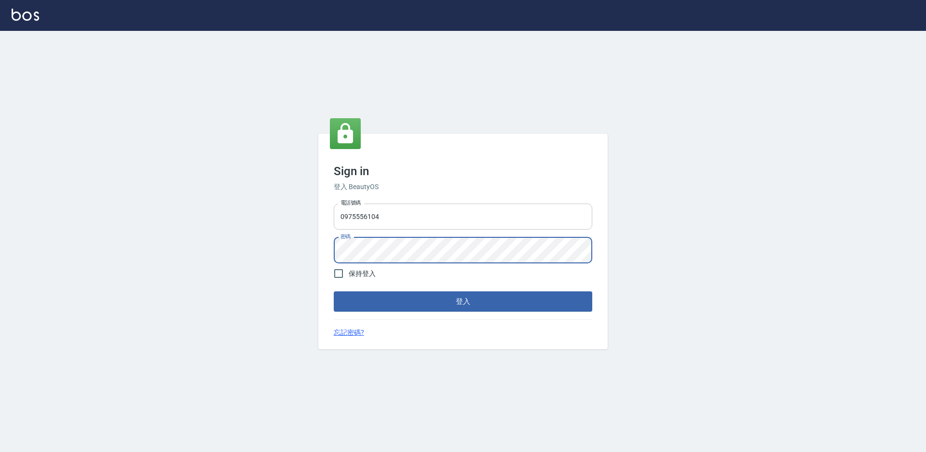
click at [334, 291] on button "登入" at bounding box center [463, 301] width 259 height 20
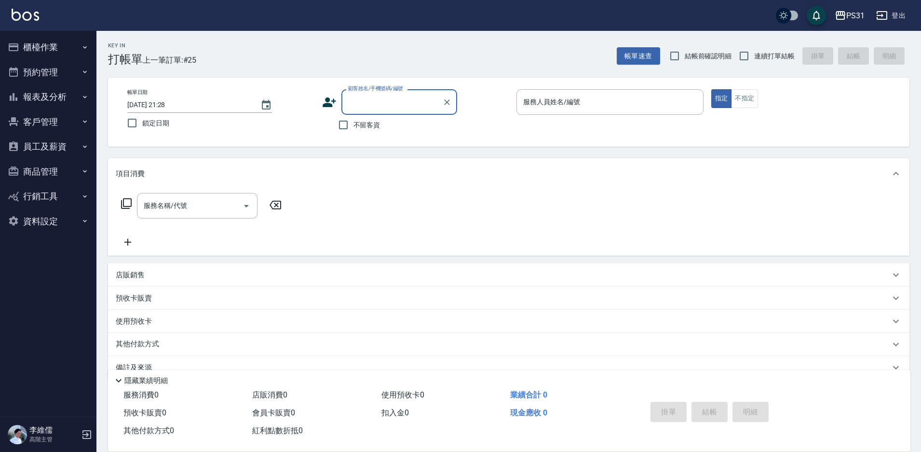
click at [47, 103] on button "報表及分析" at bounding box center [48, 96] width 89 height 25
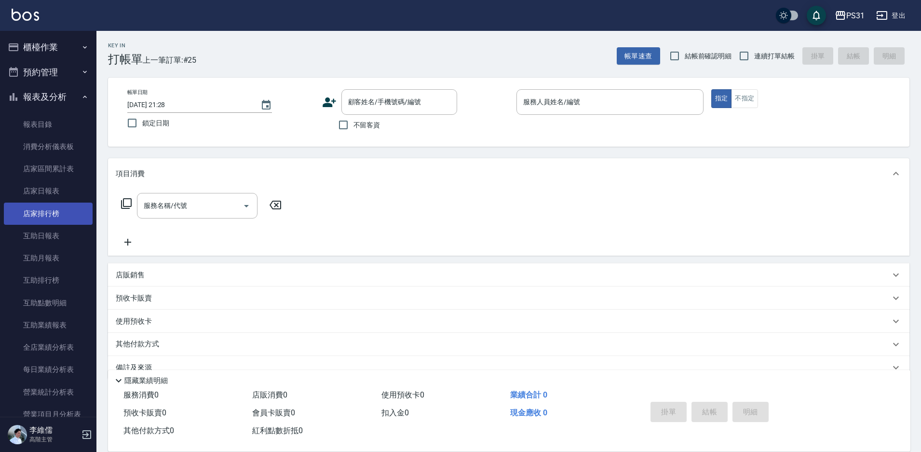
click at [51, 215] on link "店家排行榜" at bounding box center [48, 214] width 89 height 22
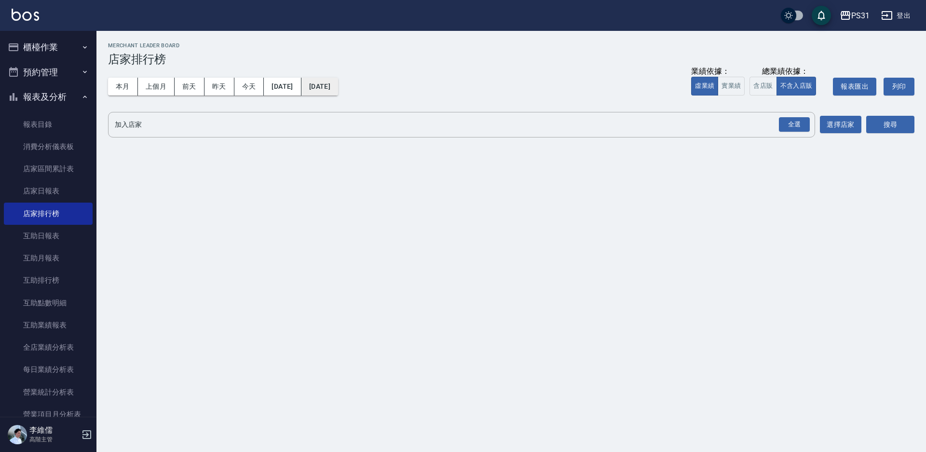
click at [334, 87] on button "2025/08/14" at bounding box center [319, 87] width 37 height 18
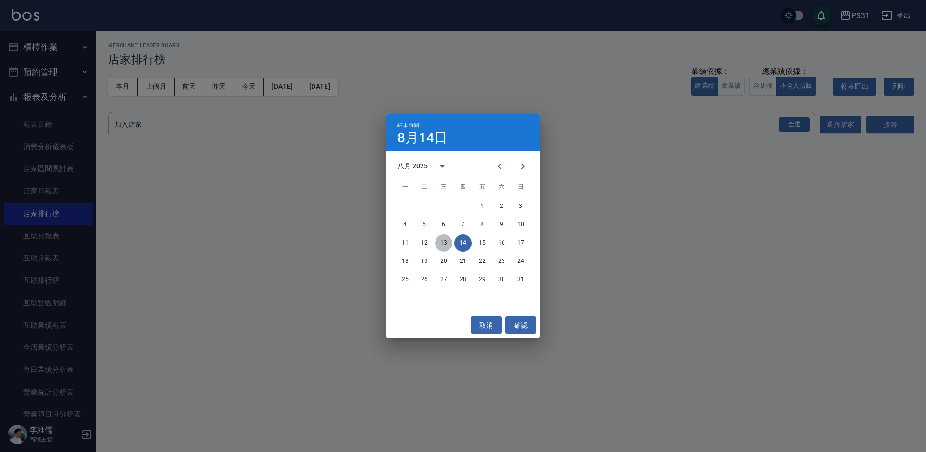
click at [439, 243] on button "13" at bounding box center [443, 242] width 17 height 17
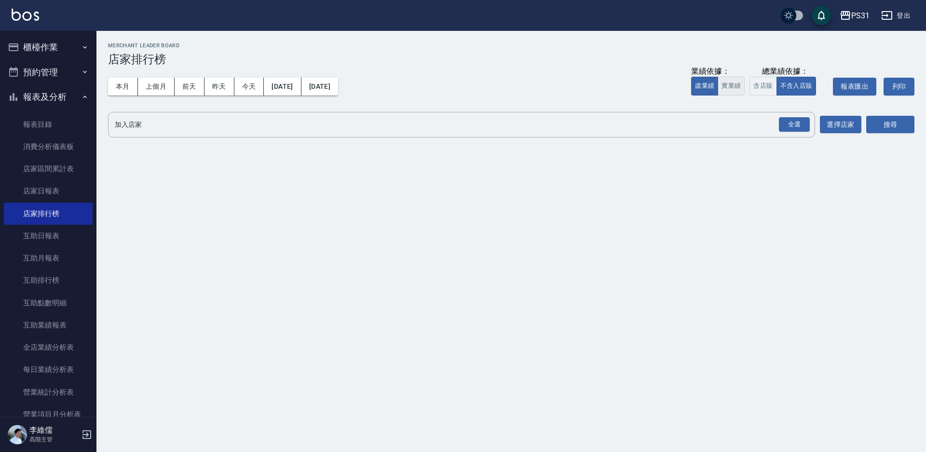
click at [729, 84] on button "實業績" at bounding box center [731, 86] width 27 height 19
click at [792, 125] on div "全選" at bounding box center [794, 124] width 31 height 15
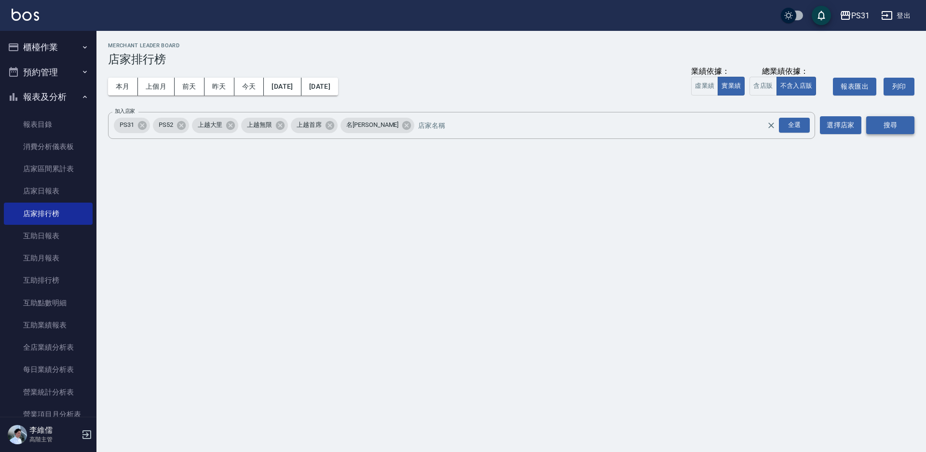
click at [886, 123] on button "搜尋" at bounding box center [890, 125] width 48 height 18
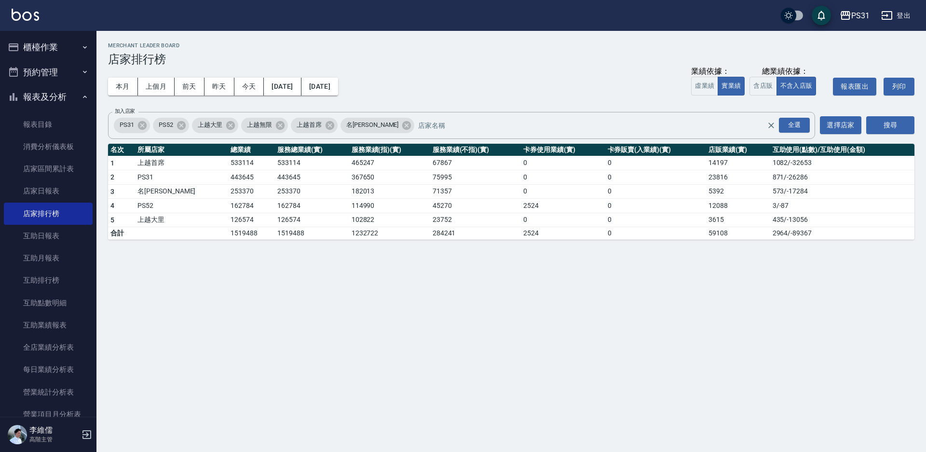
click at [162, 300] on div "PS31 2025-08-01 - 2025-08-13 店家排行榜 列印時間： 2025-08-14-21:28 Merchant Leader Board…" at bounding box center [463, 226] width 926 height 452
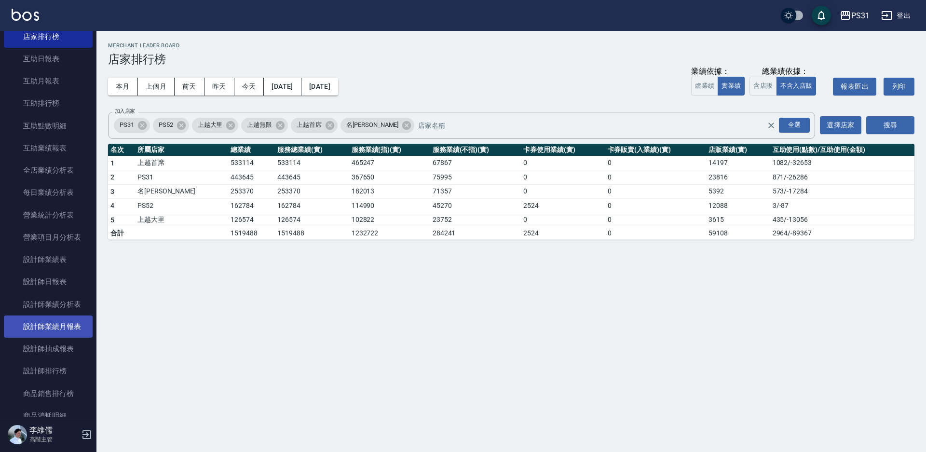
scroll to position [193, 0]
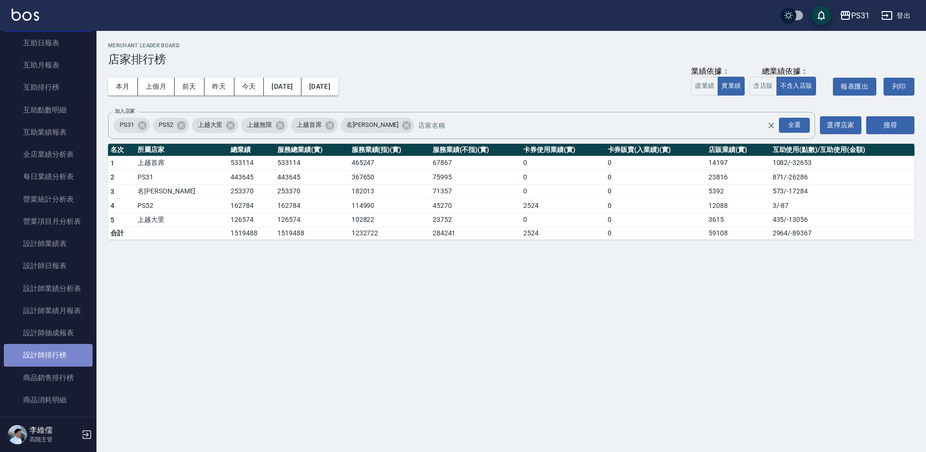
click at [50, 353] on link "設計師排行榜" at bounding box center [48, 355] width 89 height 22
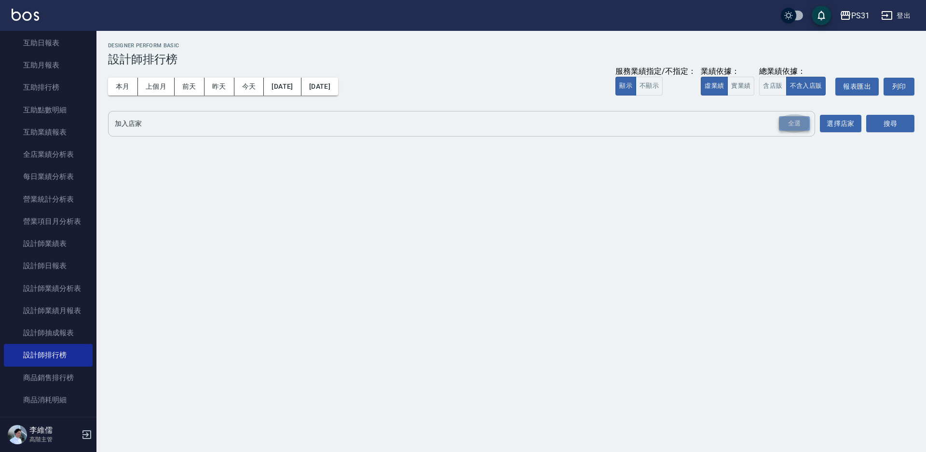
click at [806, 125] on div "全選" at bounding box center [794, 123] width 31 height 15
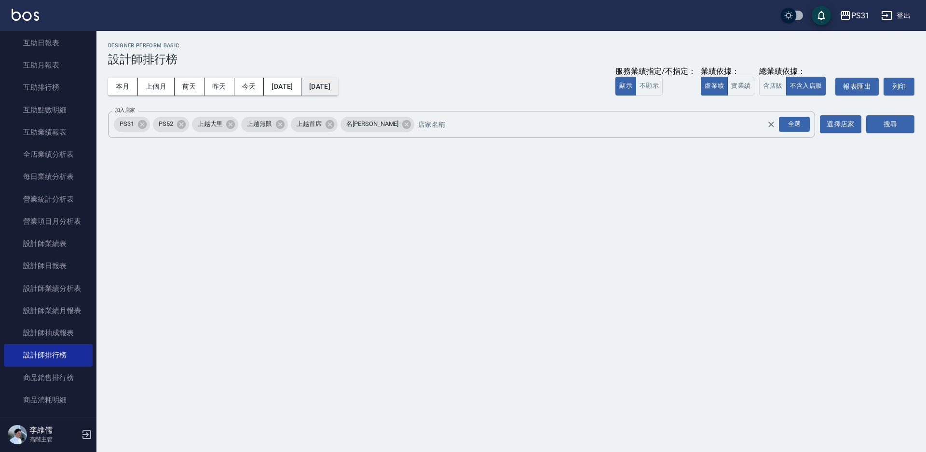
click at [338, 84] on button "2025/08/14" at bounding box center [319, 87] width 37 height 18
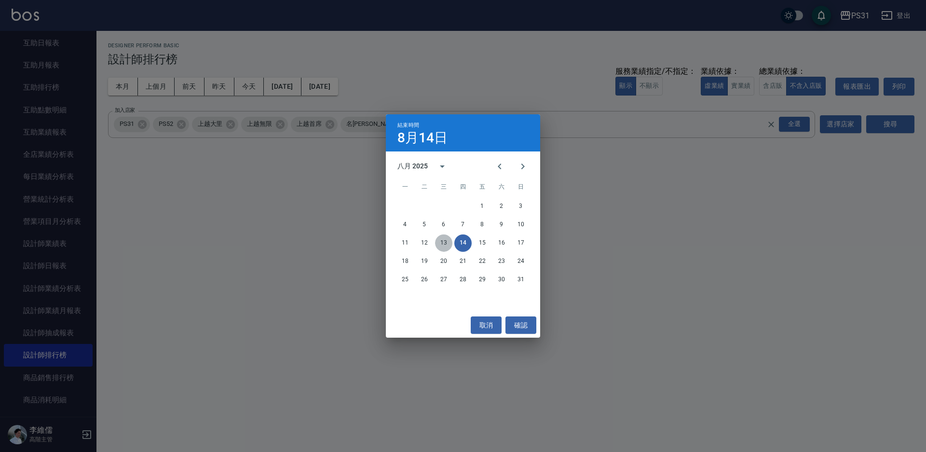
click at [438, 245] on button "13" at bounding box center [443, 242] width 17 height 17
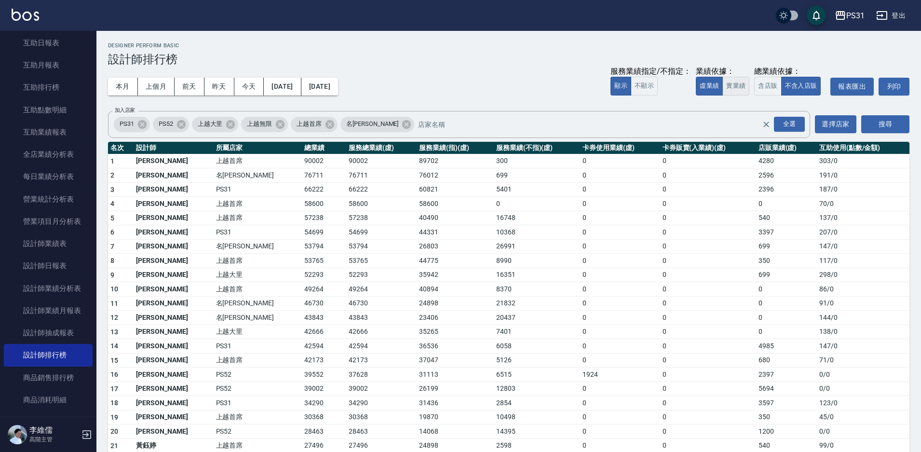
click at [741, 83] on button "實業績" at bounding box center [736, 86] width 27 height 19
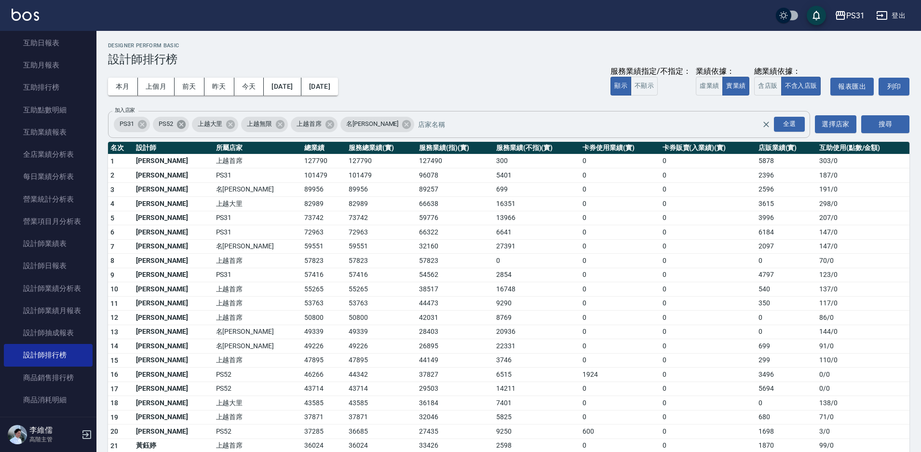
type button "TRUTH"
click at [145, 124] on icon at bounding box center [142, 124] width 9 height 9
click at [199, 129] on icon at bounding box center [202, 124] width 11 height 11
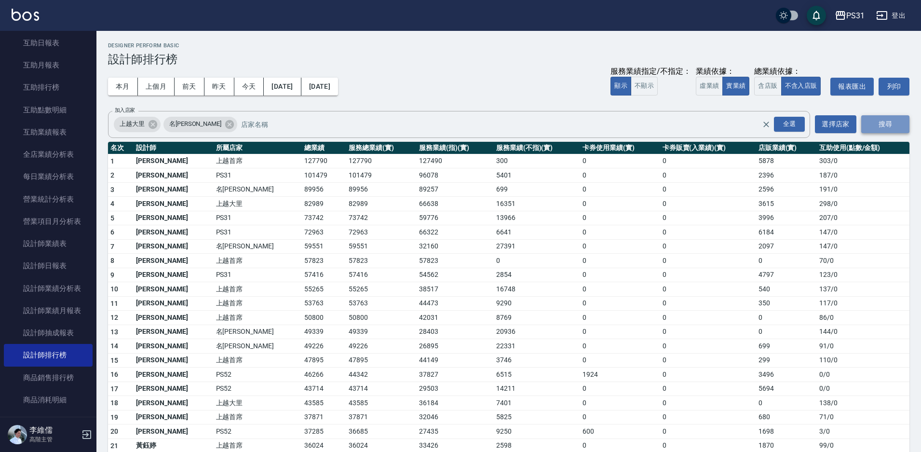
click at [882, 124] on button "搜尋" at bounding box center [885, 124] width 48 height 18
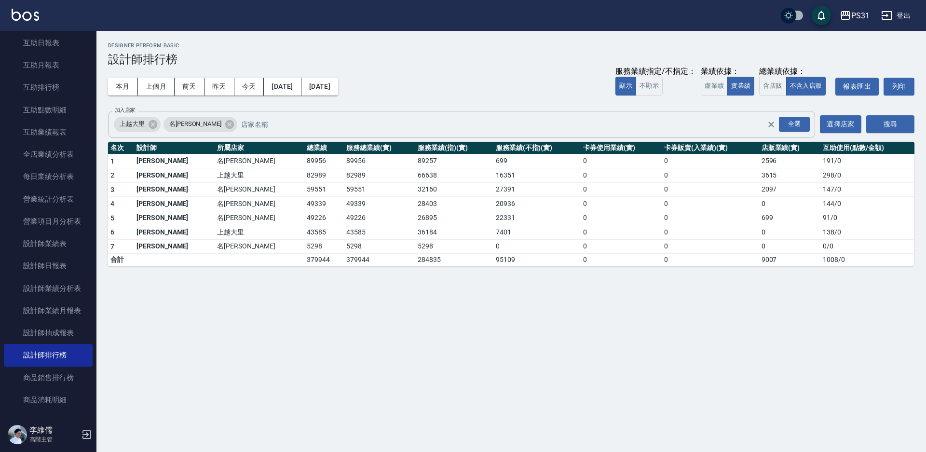
click at [322, 128] on input "加入店家" at bounding box center [511, 124] width 545 height 17
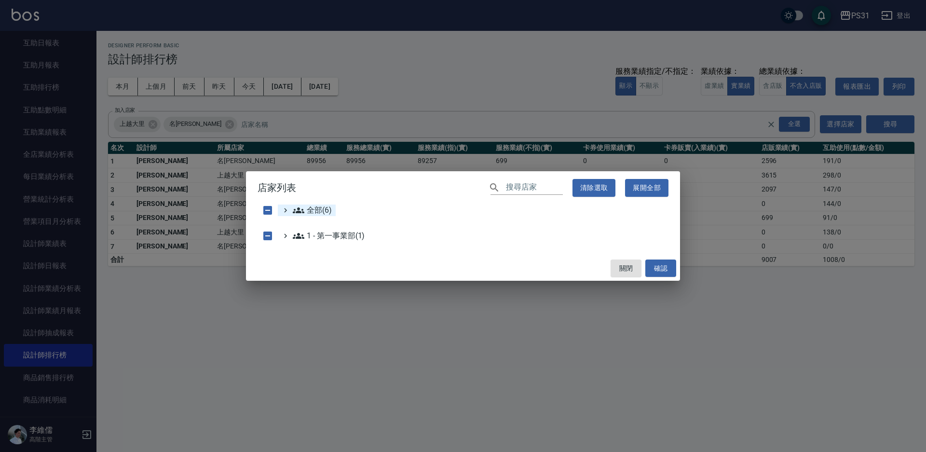
click at [307, 215] on span "全部(6)" at bounding box center [312, 211] width 39 height 12
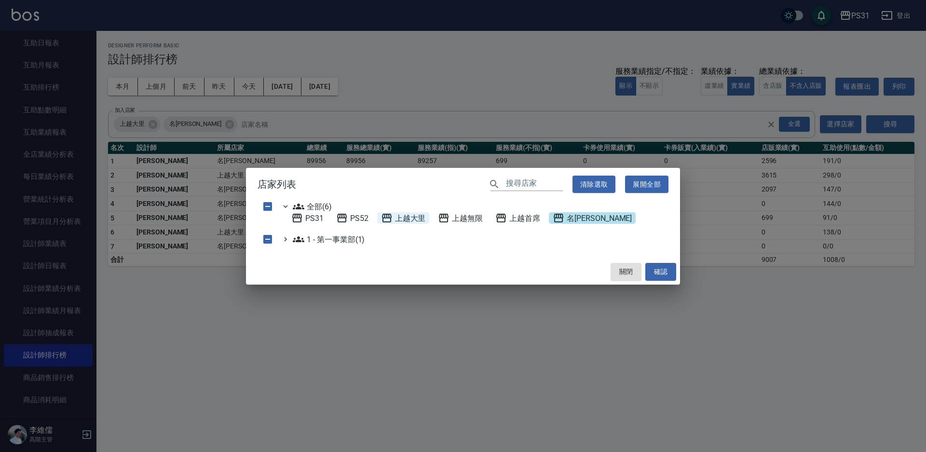
click at [407, 219] on span "上越大里" at bounding box center [403, 218] width 45 height 12
click at [585, 217] on span "名留霧峰" at bounding box center [592, 218] width 79 height 12
click at [526, 215] on span "上越首席" at bounding box center [517, 218] width 45 height 12
drag, startPoint x: 664, startPoint y: 268, endPoint x: 673, endPoint y: 261, distance: 10.7
click at [663, 266] on button "確認" at bounding box center [660, 272] width 31 height 18
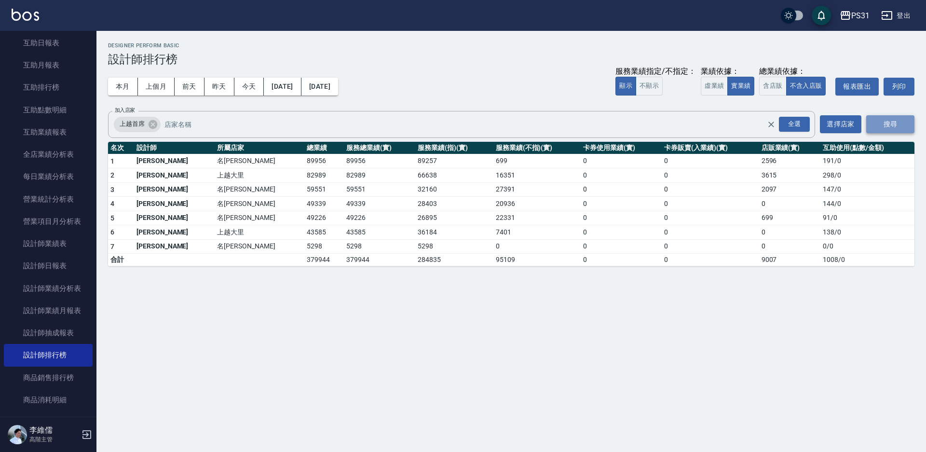
click at [901, 126] on button "搜尋" at bounding box center [890, 124] width 48 height 18
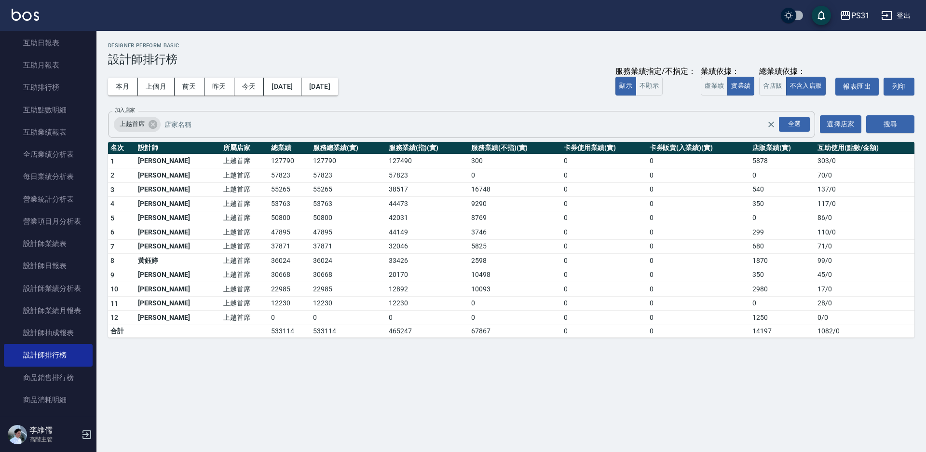
click at [297, 123] on input "加入店家" at bounding box center [473, 124] width 622 height 17
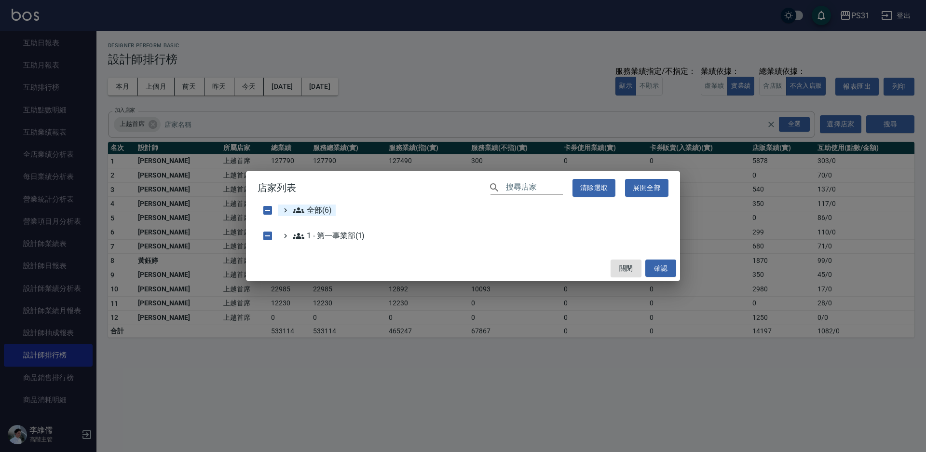
click at [321, 212] on span "全部(6)" at bounding box center [312, 211] width 39 height 12
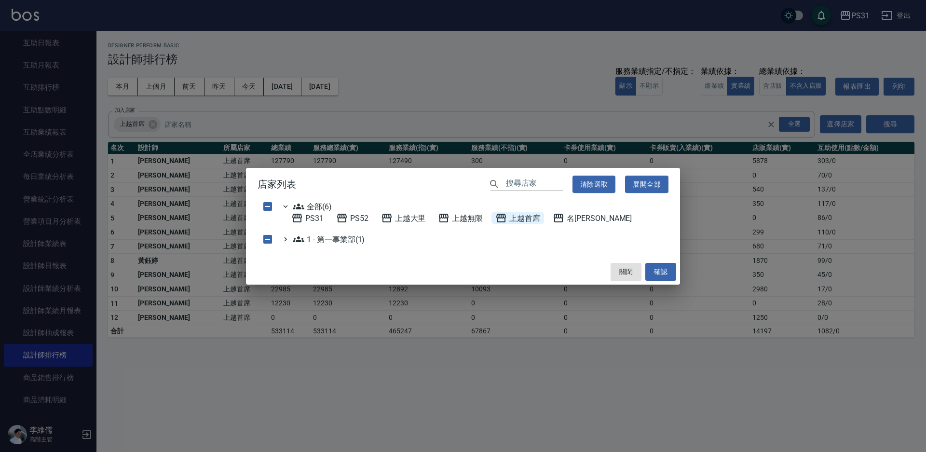
click at [515, 217] on span "上越首席" at bounding box center [517, 218] width 45 height 12
click at [308, 219] on span "PS31" at bounding box center [307, 218] width 32 height 12
click at [653, 268] on button "確認" at bounding box center [660, 272] width 31 height 18
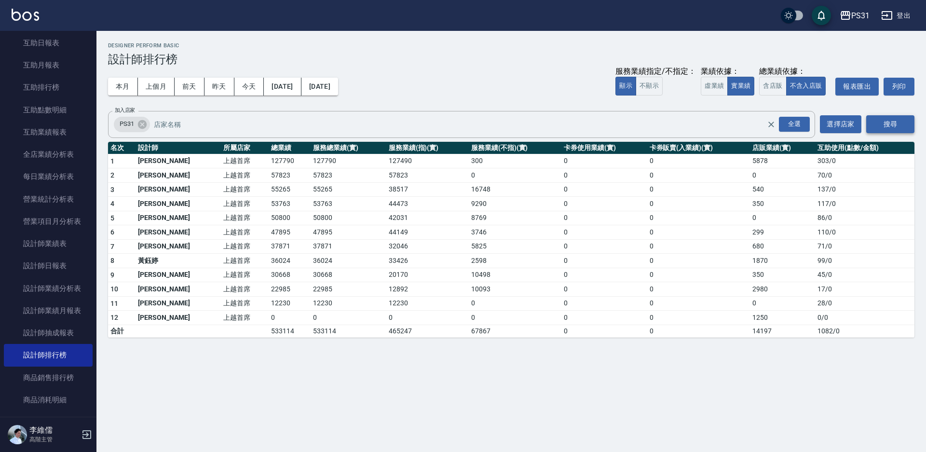
click at [884, 123] on button "搜尋" at bounding box center [890, 124] width 48 height 18
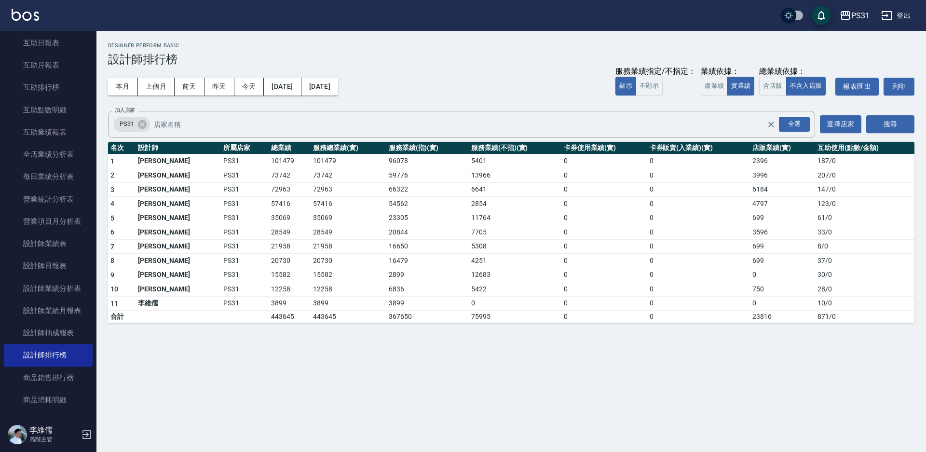
click at [202, 346] on div "PS31 2025-08-01 - 2025-08-13 設計師排行榜 列印時間： 2025-08-14-21:31 Designer Perform Bas…" at bounding box center [463, 226] width 926 height 452
click at [247, 346] on div "PS31 2025-08-01 - 2025-08-13 設計師排行榜 列印時間： 2025-08-14-21:31 Designer Perform Bas…" at bounding box center [463, 226] width 926 height 452
click at [202, 117] on input "加入店家" at bounding box center [467, 124] width 632 height 17
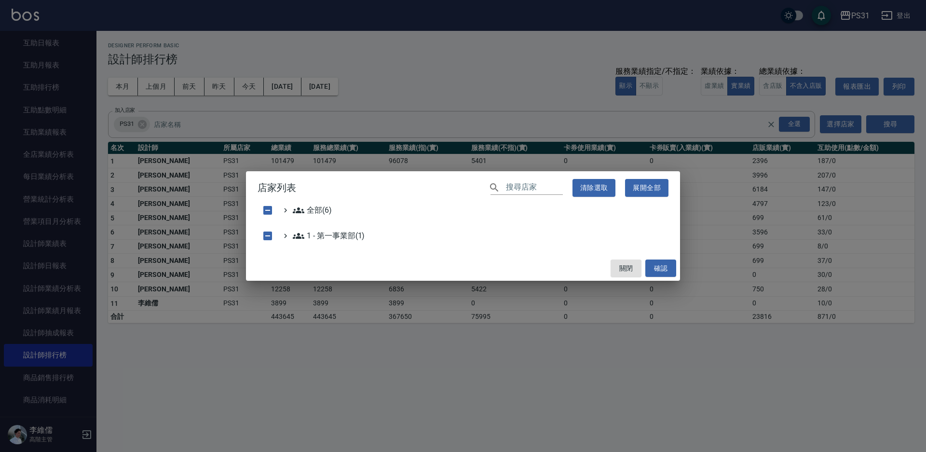
click at [349, 115] on div "店家列表 ​ 清除選取 展開全部 全部(6) 1 - 第一事業部(1) 關閉 確認" at bounding box center [463, 226] width 926 height 452
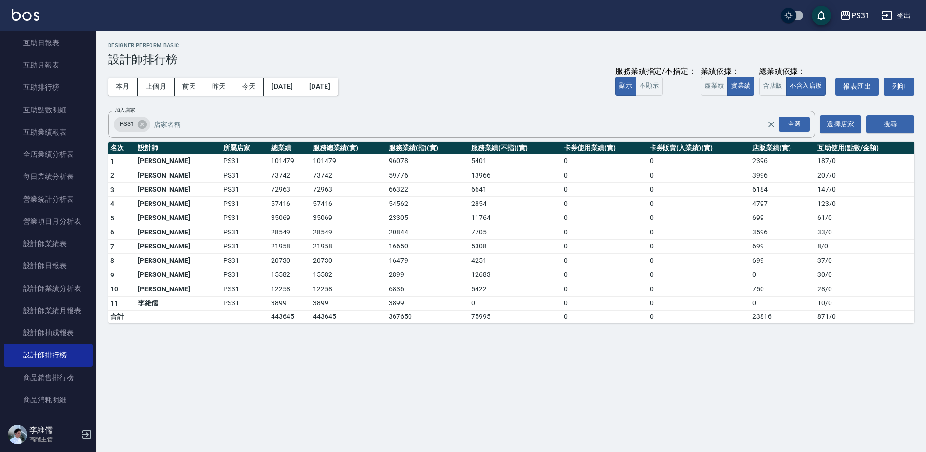
click at [278, 379] on div "PS31 2025-08-01 - 2025-08-13 設計師排行榜 列印時間： 2025-08-14-21:31 Designer Perform Bas…" at bounding box center [463, 226] width 926 height 452
click at [230, 126] on input "加入店家" at bounding box center [467, 124] width 632 height 17
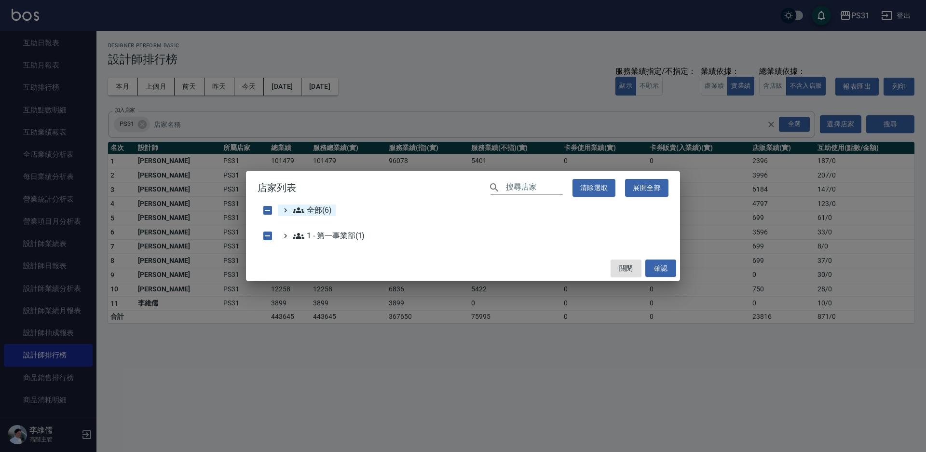
click at [299, 212] on icon at bounding box center [299, 210] width 12 height 6
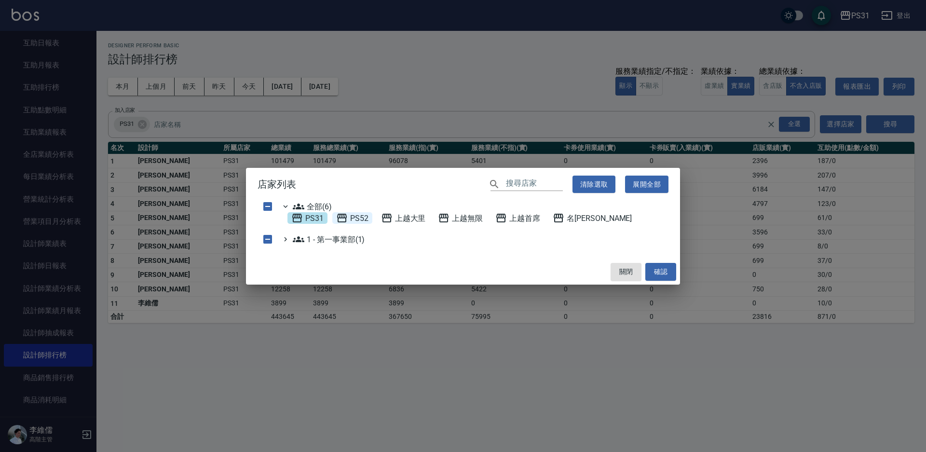
click at [371, 212] on div "PS52" at bounding box center [352, 218] width 40 height 12
click at [313, 219] on span "PS31" at bounding box center [307, 218] width 32 height 12
click at [651, 273] on button "確認" at bounding box center [660, 272] width 31 height 18
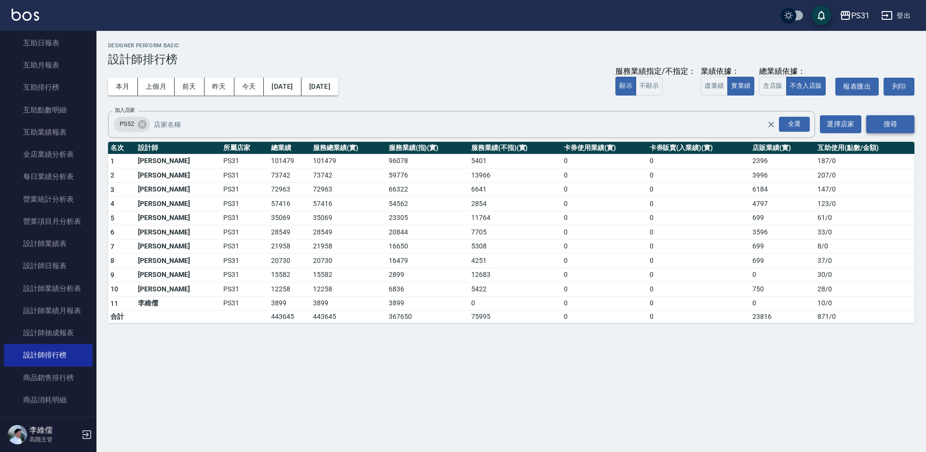
click at [887, 129] on button "搜尋" at bounding box center [890, 124] width 48 height 18
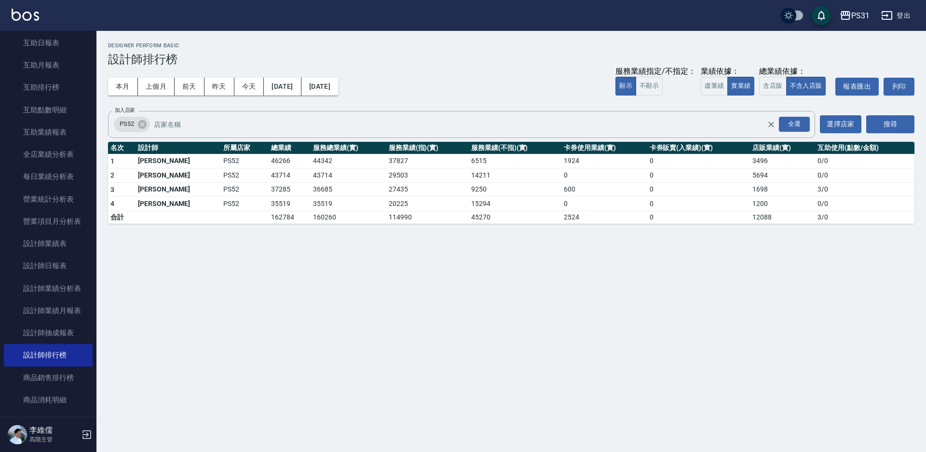
click at [913, 14] on button "登出" at bounding box center [895, 16] width 37 height 18
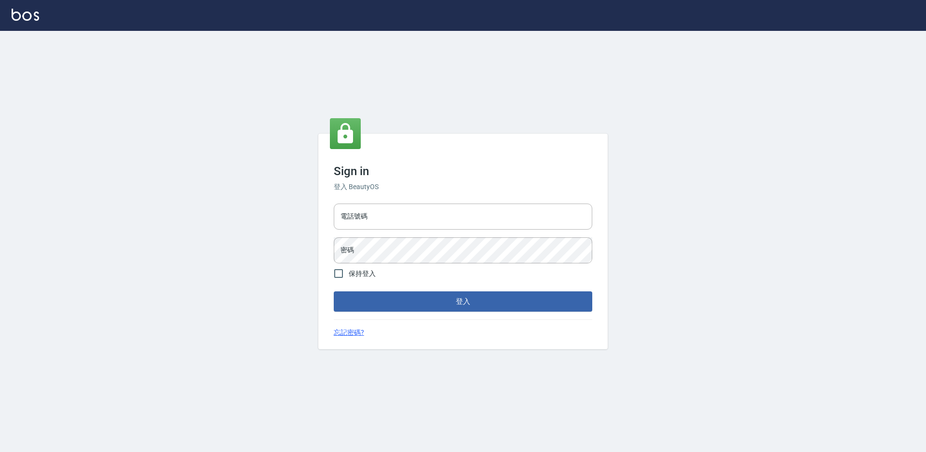
type input "0424861159"
click at [391, 295] on button "登入" at bounding box center [463, 301] width 259 height 20
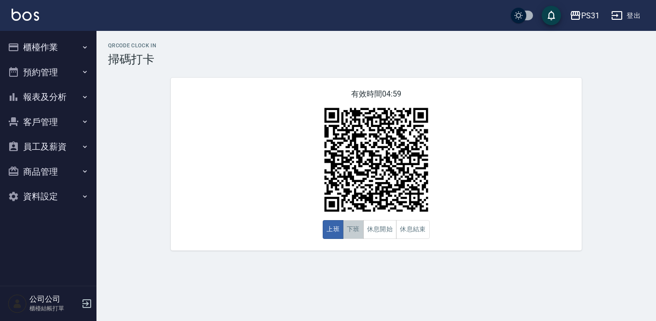
click at [347, 231] on button "下班" at bounding box center [353, 229] width 21 height 19
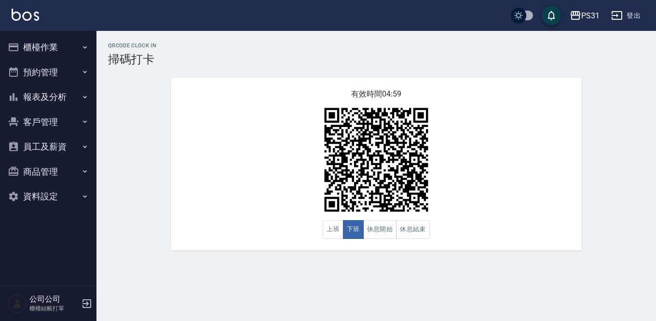
click at [230, 195] on div "有效時間 04:59 上班 下班 休息開始 休息結束" at bounding box center [376, 164] width 411 height 173
